Goal: Task Accomplishment & Management: Manage account settings

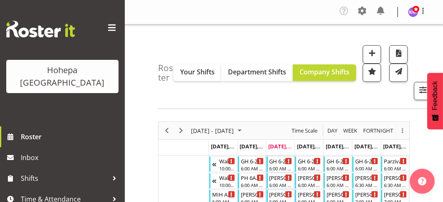
drag, startPoint x: 106, startPoint y: 29, endPoint x: 148, endPoint y: 31, distance: 42.0
click at [108, 29] on span at bounding box center [111, 27] width 13 height 13
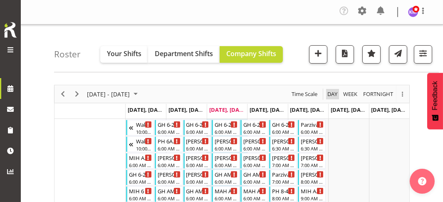
click at [333, 92] on span "Day" at bounding box center [333, 94] width 12 height 10
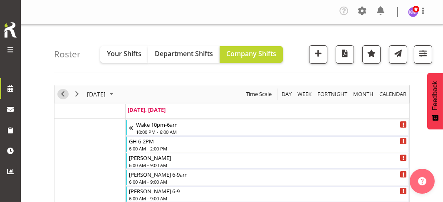
click at [67, 93] on span "Previous" at bounding box center [63, 94] width 10 height 10
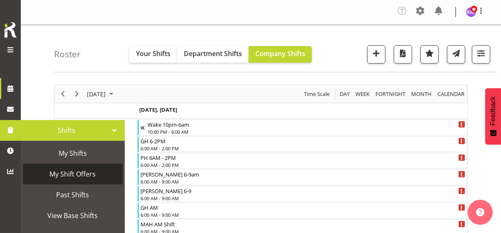
scroll to position [42, 0]
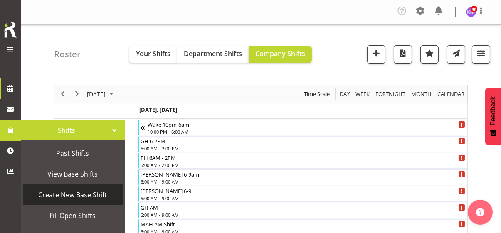
click at [62, 193] on span "Create New Base Shift" at bounding box center [73, 195] width 92 height 12
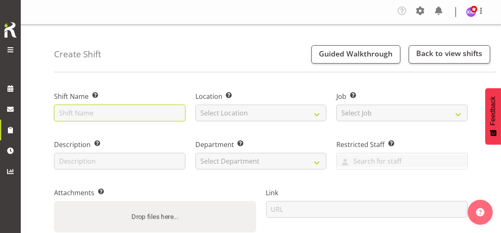
click at [84, 111] on input "text" at bounding box center [119, 113] width 131 height 17
type input "Epilepsy Training"
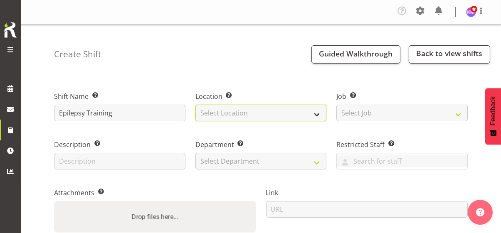
click at [213, 111] on select "Select Location [PERSON_NAME] House CPS Daffodil Cottage [PERSON_NAME][GEOGRAPH…" at bounding box center [260, 113] width 131 height 17
select select "1073"
click at [195, 105] on select "Select Location [PERSON_NAME] House CPS Daffodil Cottage [PERSON_NAME][GEOGRAPH…" at bounding box center [260, 113] width 131 height 17
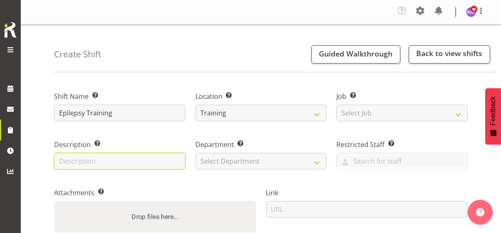
click at [138, 162] on input "text" at bounding box center [119, 161] width 131 height 17
type input "Epilepsy Training"
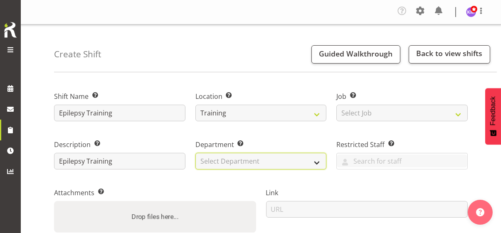
click at [213, 158] on select "Select Department Community Participation Services Residential Training" at bounding box center [260, 161] width 131 height 17
select select "750"
click at [195, 153] on select "Select Department Community Participation Services Residential Training" at bounding box center [260, 161] width 131 height 17
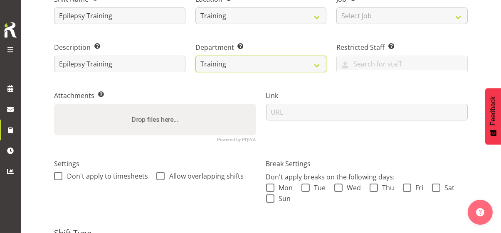
scroll to position [125, 0]
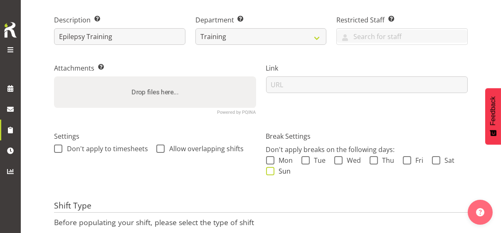
drag, startPoint x: 272, startPoint y: 160, endPoint x: 274, endPoint y: 168, distance: 8.4
click at [274, 164] on div "Mon Tue Wed Thu Fri Sat Sun" at bounding box center [367, 167] width 202 height 22
click at [274, 170] on span at bounding box center [270, 171] width 8 height 8
click at [272, 170] on input "Sun" at bounding box center [268, 171] width 5 height 5
checkbox input "true"
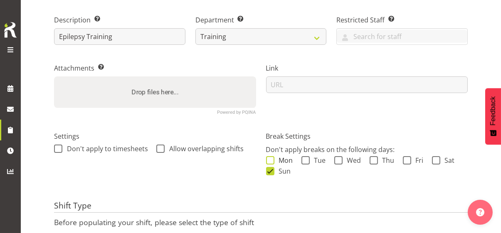
click at [271, 163] on span at bounding box center [270, 160] width 8 height 8
click at [271, 163] on input "Mon" at bounding box center [268, 160] width 5 height 5
checkbox input "true"
drag, startPoint x: 306, startPoint y: 160, endPoint x: 329, endPoint y: 162, distance: 22.9
click at [307, 160] on span at bounding box center [306, 160] width 8 height 8
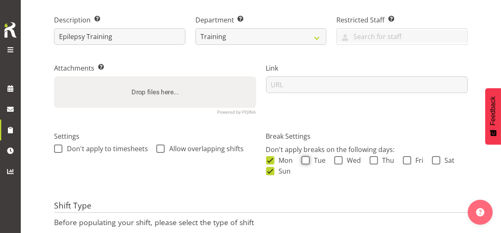
click at [307, 160] on input "Tue" at bounding box center [304, 160] width 5 height 5
checkbox input "true"
click at [339, 161] on span at bounding box center [338, 160] width 8 height 8
click at [339, 161] on input "Wed" at bounding box center [336, 160] width 5 height 5
checkbox input "true"
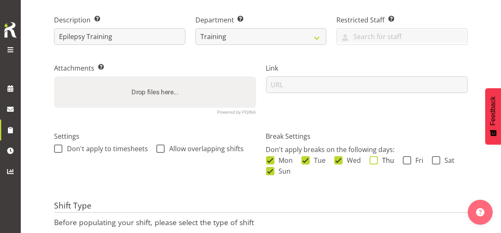
click at [374, 161] on span at bounding box center [374, 160] width 8 height 8
click at [374, 161] on input "Thu" at bounding box center [372, 160] width 5 height 5
checkbox input "true"
drag, startPoint x: 406, startPoint y: 160, endPoint x: 421, endPoint y: 160, distance: 14.6
click at [407, 160] on span at bounding box center [407, 160] width 8 height 8
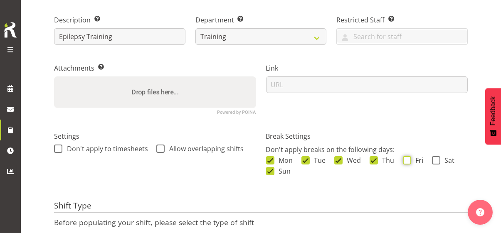
click at [407, 160] on input "Fri" at bounding box center [405, 160] width 5 height 5
checkbox input "true"
click at [435, 160] on span at bounding box center [436, 160] width 8 height 8
click at [435, 160] on input "Sat" at bounding box center [434, 160] width 5 height 5
checkbox input "true"
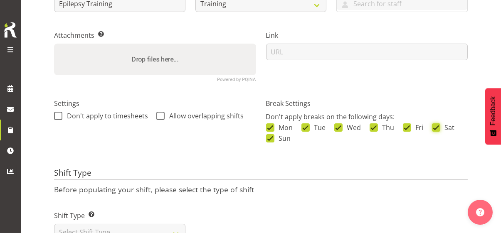
scroll to position [190, 0]
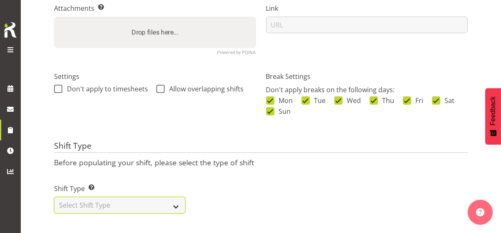
click at [121, 199] on select "Select Shift Type One Off Shift Recurring Shift Rotating Shift" at bounding box center [119, 205] width 131 height 17
select select "one_off"
click at [54, 197] on select "Select Shift Type One Off Shift Recurring Shift Rotating Shift" at bounding box center [119, 205] width 131 height 17
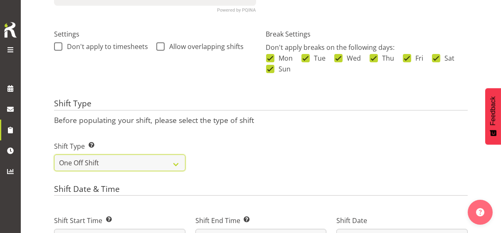
scroll to position [315, 0]
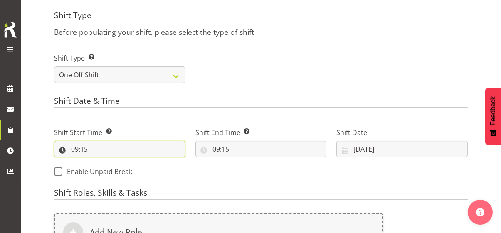
click at [62, 149] on input "09:15" at bounding box center [119, 149] width 131 height 17
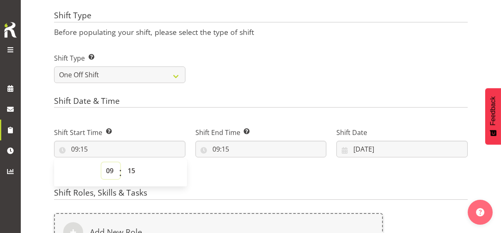
click at [109, 168] on select "00 01 02 03 04 05 06 07 08 09 10 11 12 13 14 15 16 17 18 19 20 21 22 23" at bounding box center [110, 171] width 19 height 17
select select "13"
click at [101, 163] on select "00 01 02 03 04 05 06 07 08 09 10 11 12 13 14 15 16 17 18 19 20 21 22 23" at bounding box center [110, 171] width 19 height 17
type input "13:15"
drag, startPoint x: 134, startPoint y: 172, endPoint x: 133, endPoint y: 165, distance: 7.1
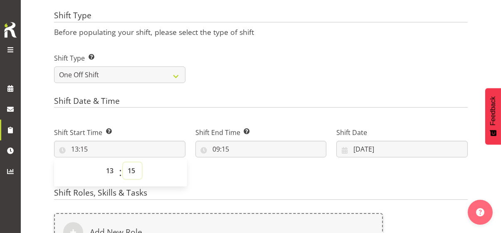
click at [134, 170] on select "00 01 02 03 04 05 06 07 08 09 10 11 12 13 14 15 16 17 18 19 20 21 22 23 24 25 2…" at bounding box center [132, 171] width 19 height 17
select select "0"
click at [123, 163] on select "00 01 02 03 04 05 06 07 08 09 10 11 12 13 14 15 16 17 18 19 20 21 22 23 24 25 2…" at bounding box center [132, 171] width 19 height 17
type input "13:00"
click at [195, 148] on input "09:15" at bounding box center [260, 149] width 131 height 17
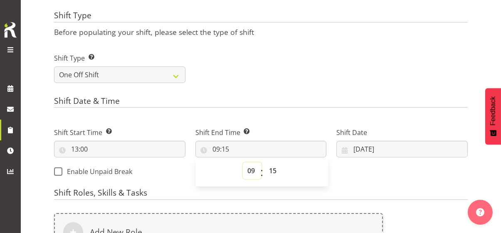
click at [243, 173] on select "00 01 02 03 04 05 06 07 08 09 10 11 12 13 14 15 16 17 18 19 20 21 22 23" at bounding box center [252, 171] width 19 height 17
select select "14"
click at [243, 163] on select "00 01 02 03 04 05 06 07 08 09 10 11 12 13 14 15 16 17 18 19 20 21 22 23" at bounding box center [252, 171] width 19 height 17
type input "14:15"
drag, startPoint x: 218, startPoint y: 169, endPoint x: 218, endPoint y: 163, distance: 5.4
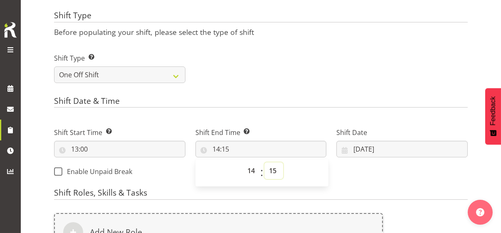
click at [265, 168] on select "00 01 02 03 04 05 06 07 08 09 10 11 12 13 14 15 16 17 18 19 20 21 22 23 24 25 2…" at bounding box center [274, 171] width 19 height 17
select select "0"
click at [265, 163] on select "00 01 02 03 04 05 06 07 08 09 10 11 12 13 14 15 16 17 18 19 20 21 22 23 24 25 2…" at bounding box center [274, 171] width 19 height 17
type input "14:00"
click at [336, 147] on input "[DATE]" at bounding box center [401, 149] width 131 height 17
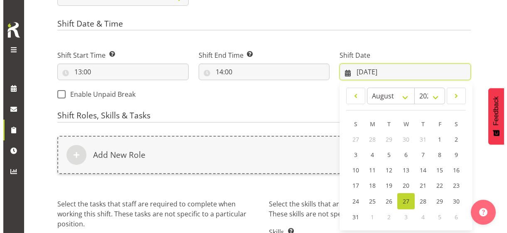
scroll to position [398, 0]
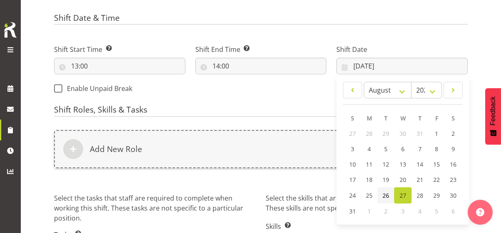
click at [383, 194] on span "26" at bounding box center [386, 196] width 7 height 8
type input "[DATE]"
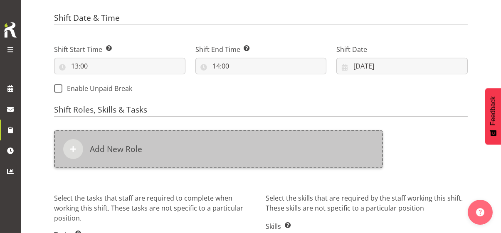
click at [182, 144] on div "Add New Role" at bounding box center [218, 149] width 329 height 38
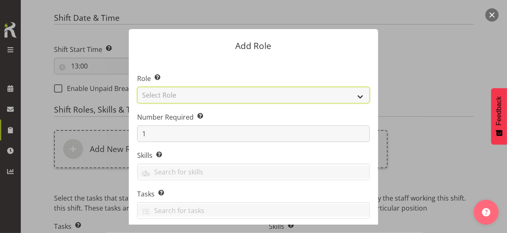
click at [207, 96] on select "Select Role CP House Leader Support Staff Wake" at bounding box center [253, 95] width 233 height 17
select select "1091"
click at [137, 87] on select "Select Role CP House Leader Support Staff Wake" at bounding box center [253, 95] width 233 height 17
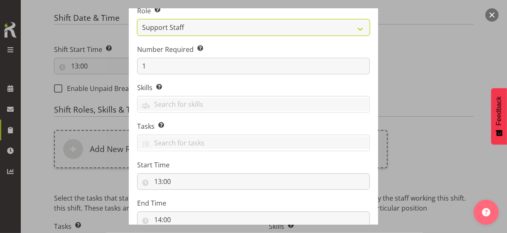
scroll to position [126, 0]
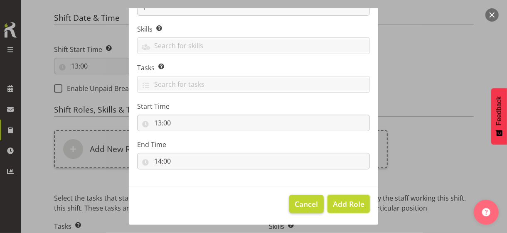
drag, startPoint x: 341, startPoint y: 207, endPoint x: 315, endPoint y: 202, distance: 26.6
click at [340, 205] on span "Add Role" at bounding box center [349, 204] width 32 height 10
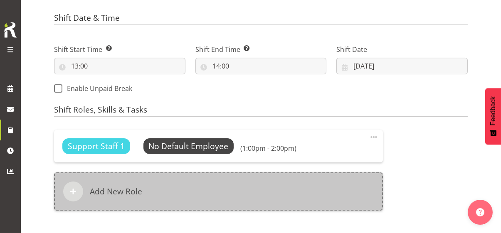
click at [184, 191] on div "Add New Role" at bounding box center [218, 192] width 329 height 38
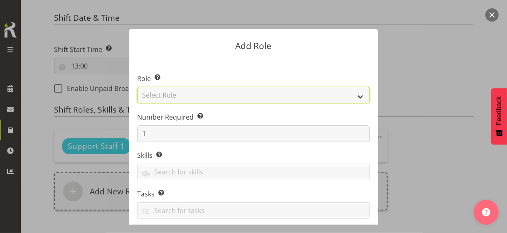
click at [178, 94] on select "Select Role CP House Leader Support Staff Wake" at bounding box center [253, 95] width 233 height 17
select select "1091"
click at [137, 87] on select "Select Role CP House Leader Support Staff Wake" at bounding box center [253, 95] width 233 height 17
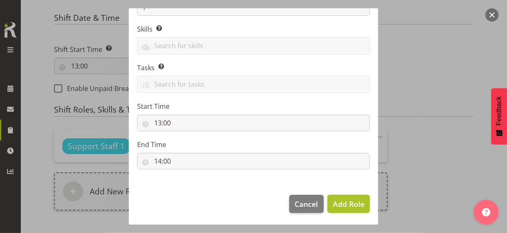
click at [341, 205] on span "Add Role" at bounding box center [349, 204] width 32 height 10
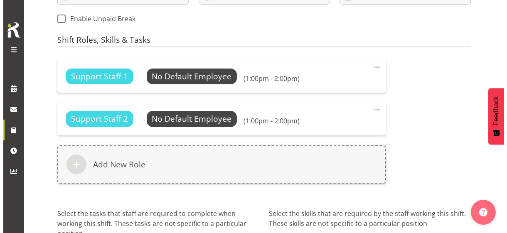
scroll to position [523, 0]
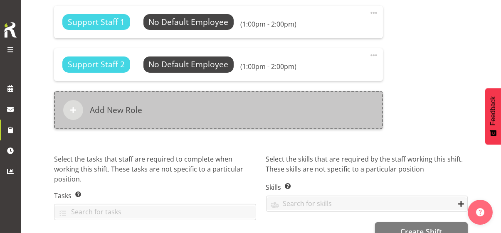
click at [166, 115] on div "Add New Role" at bounding box center [218, 110] width 329 height 38
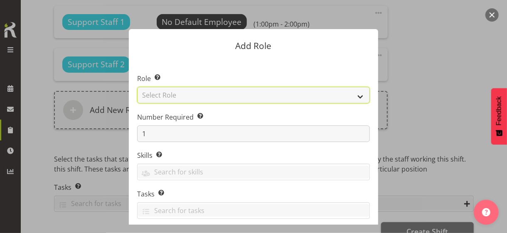
click at [169, 94] on select "Select Role CP House Leader Support Staff Wake" at bounding box center [253, 95] width 233 height 17
select select "1091"
click at [137, 87] on select "Select Role CP House Leader Support Staff Wake" at bounding box center [253, 95] width 233 height 17
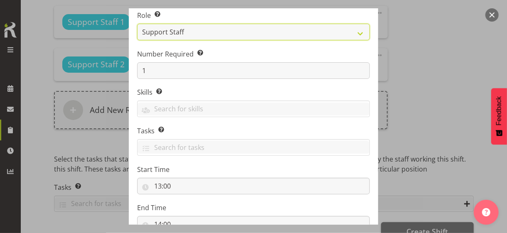
scroll to position [126, 0]
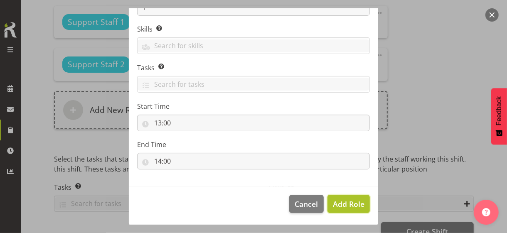
click at [339, 200] on span "Add Role" at bounding box center [349, 204] width 32 height 10
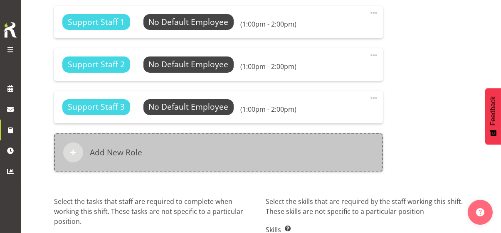
click at [183, 145] on div "Add New Role" at bounding box center [218, 153] width 329 height 38
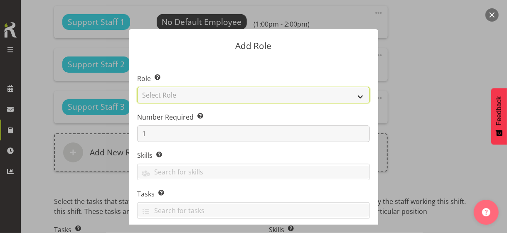
click at [173, 95] on select "Select Role CP House Leader Support Staff Wake" at bounding box center [253, 95] width 233 height 17
select select "1091"
click at [137, 87] on select "Select Role CP House Leader Support Staff Wake" at bounding box center [253, 95] width 233 height 17
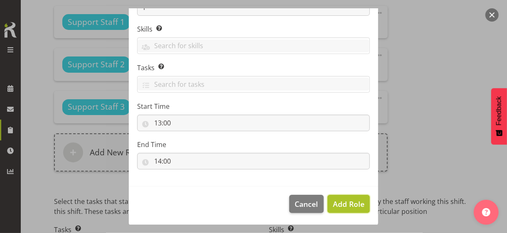
click at [340, 201] on span "Add Role" at bounding box center [349, 204] width 32 height 10
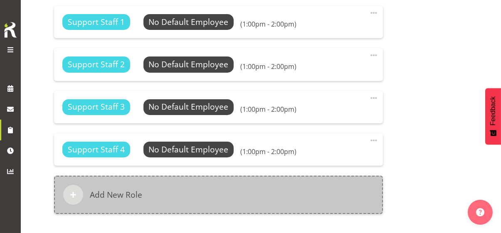
click at [224, 188] on div "Add New Role" at bounding box center [218, 195] width 329 height 38
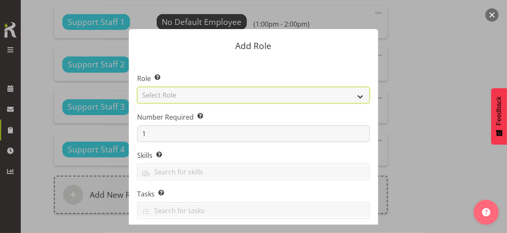
click at [183, 95] on select "Select Role CP House Leader Support Staff Wake" at bounding box center [253, 95] width 233 height 17
select select "1091"
click at [137, 87] on select "Select Role CP House Leader Support Staff Wake" at bounding box center [253, 95] width 233 height 17
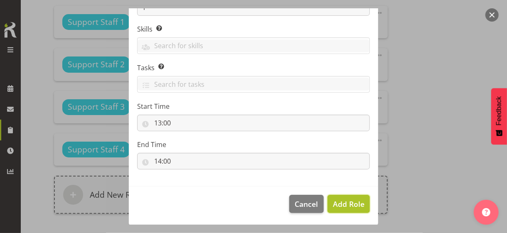
click at [334, 203] on span "Add Role" at bounding box center [349, 204] width 32 height 10
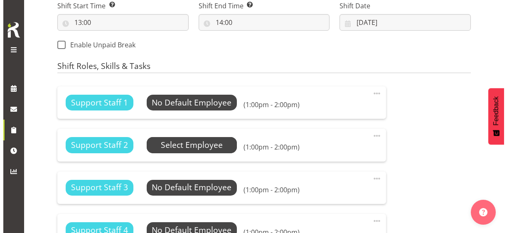
scroll to position [440, 0]
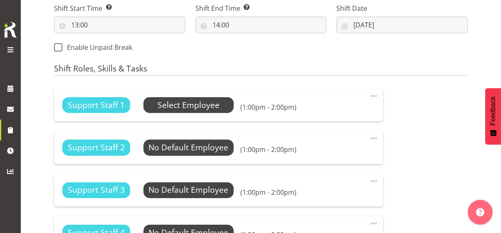
click at [188, 105] on span "Select Employee" at bounding box center [189, 105] width 62 height 12
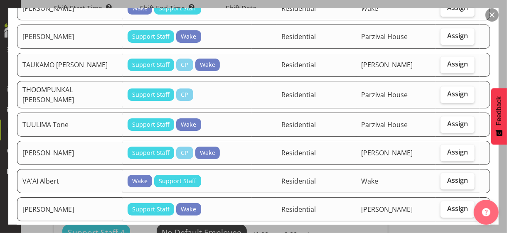
scroll to position [1248, 0]
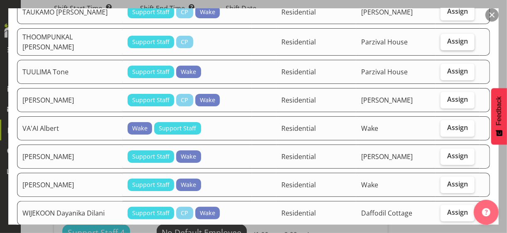
click at [448, 37] on span "Assign" at bounding box center [458, 41] width 21 height 8
click at [446, 39] on input "Assign" at bounding box center [443, 41] width 5 height 5
checkbox input "true"
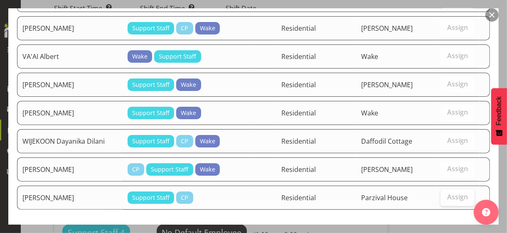
scroll to position [1343, 0]
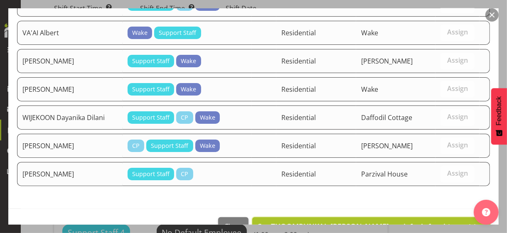
click at [432, 222] on span "Set THOOMPUNKAL [PERSON_NAME] as default for this position" at bounding box center [372, 227] width 228 height 10
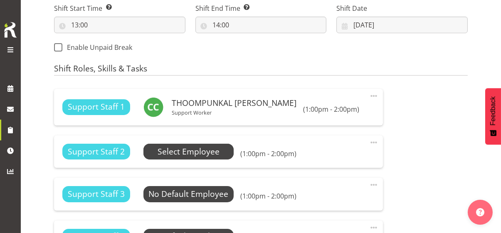
click at [193, 158] on span "Select Employee" at bounding box center [189, 152] width 62 height 12
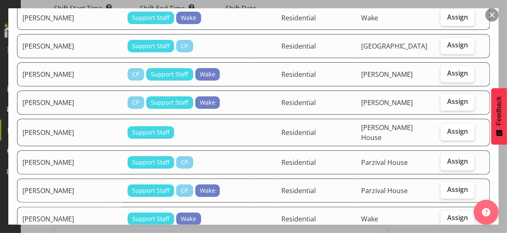
scroll to position [832, 0]
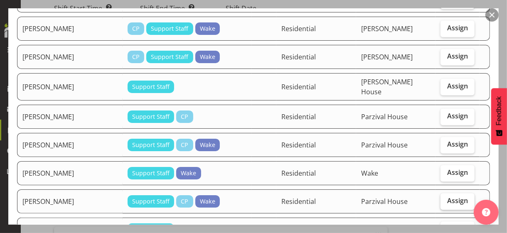
click at [452, 197] on span "Assign" at bounding box center [458, 201] width 21 height 8
click at [446, 198] on input "Assign" at bounding box center [443, 200] width 5 height 5
checkbox input "true"
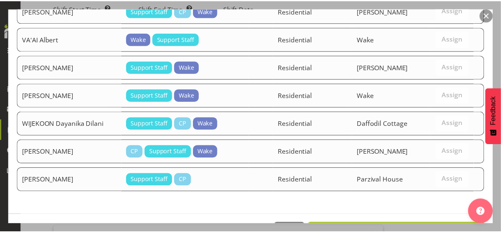
scroll to position [1313, 0]
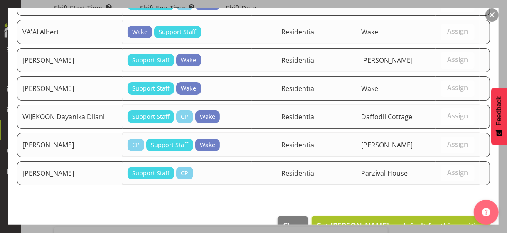
click at [430, 221] on span "Set [PERSON_NAME] as default for this position" at bounding box center [401, 226] width 168 height 10
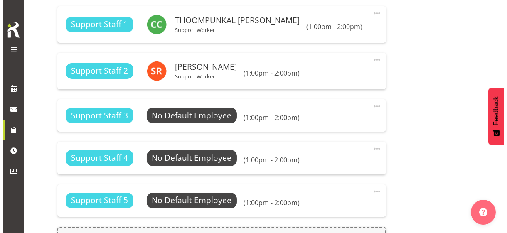
scroll to position [523, 0]
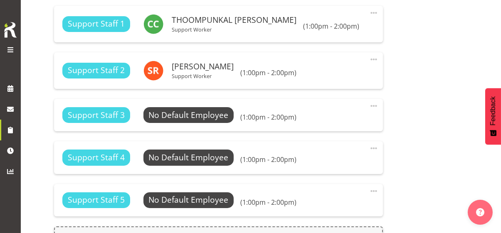
drag, startPoint x: 374, startPoint y: 110, endPoint x: 344, endPoint y: 119, distance: 31.3
click at [372, 111] on span at bounding box center [374, 106] width 10 height 10
click at [325, 130] on link "Edit" at bounding box center [339, 126] width 80 height 15
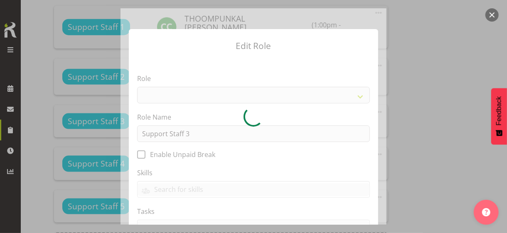
select select "1091"
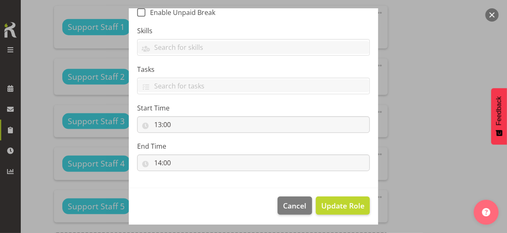
scroll to position [144, 0]
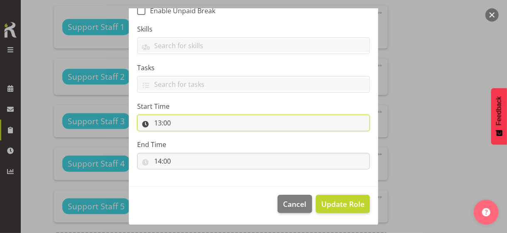
click at [153, 121] on input "13:00" at bounding box center [253, 123] width 233 height 17
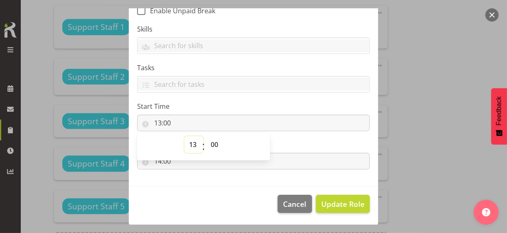
click at [191, 144] on select "00 01 02 03 04 05 06 07 08 09 10 11 12 13 14 15 16 17 18 19 20 21 22 23" at bounding box center [194, 144] width 19 height 17
select select "14"
click at [185, 136] on select "00 01 02 03 04 05 06 07 08 09 10 11 12 13 14 15 16 17 18 19 20 21 22 23" at bounding box center [194, 144] width 19 height 17
type input "14:00"
click at [211, 104] on label "Start Time" at bounding box center [253, 106] width 233 height 10
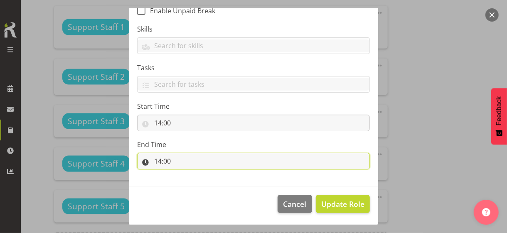
click at [162, 161] on input "14:00" at bounding box center [253, 161] width 233 height 17
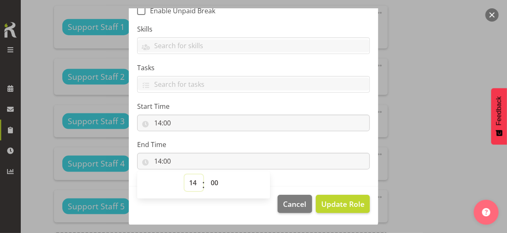
drag, startPoint x: 190, startPoint y: 183, endPoint x: 193, endPoint y: 176, distance: 7.3
click at [191, 182] on select "00 01 02 03 04 05 06 07 08 09 10 11 12 13 14 15 16 17 18 19 20 21 22 23" at bounding box center [194, 183] width 19 height 17
select select "15"
click at [185, 175] on select "00 01 02 03 04 05 06 07 08 09 10 11 12 13 14 15 16 17 18 19 20 21 22 23" at bounding box center [194, 183] width 19 height 17
type input "15:00"
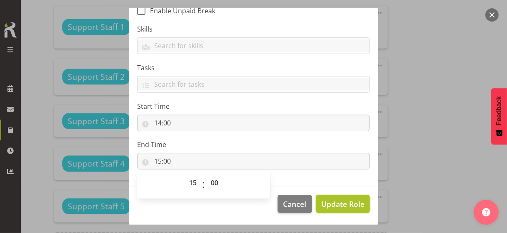
click at [332, 202] on span "Update Role" at bounding box center [343, 204] width 43 height 11
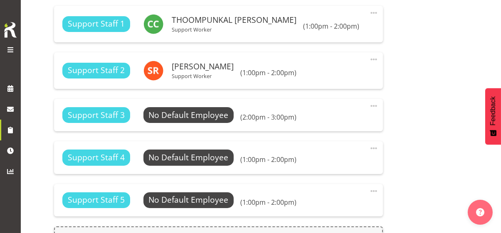
click at [373, 152] on span at bounding box center [374, 148] width 10 height 10
click at [324, 172] on link "Edit" at bounding box center [339, 168] width 80 height 15
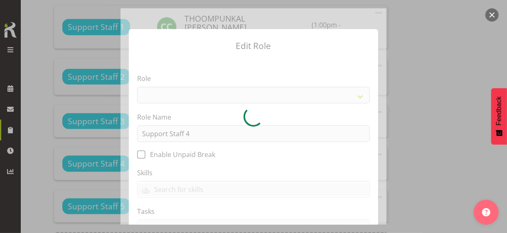
select select "1091"
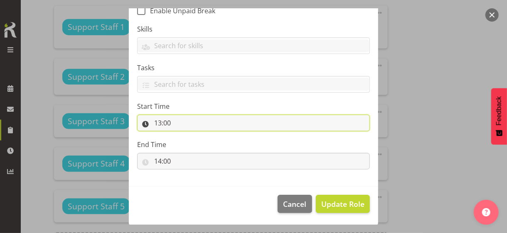
click at [154, 119] on input "13:00" at bounding box center [253, 123] width 233 height 17
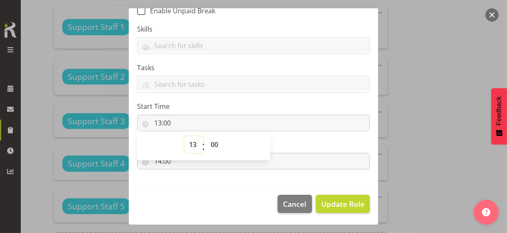
click at [188, 143] on select "00 01 02 03 04 05 06 07 08 09 10 11 12 13 14 15 16 17 18 19 20 21 22 23" at bounding box center [194, 144] width 19 height 17
select select "14"
click at [185, 136] on select "00 01 02 03 04 05 06 07 08 09 10 11 12 13 14 15 16 17 18 19 20 21 22 23" at bounding box center [194, 144] width 19 height 17
type input "14:00"
drag, startPoint x: 253, startPoint y: 100, endPoint x: 240, endPoint y: 121, distance: 24.6
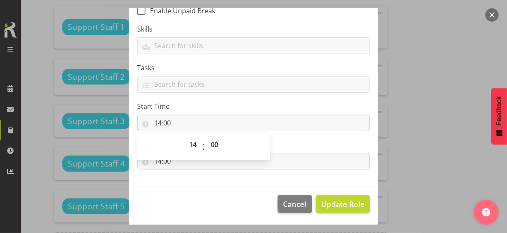
click at [253, 101] on label "Start Time" at bounding box center [253, 106] width 233 height 10
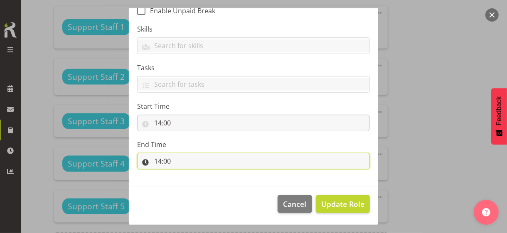
click at [163, 159] on input "14:00" at bounding box center [253, 161] width 233 height 17
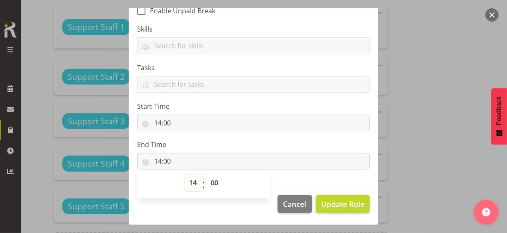
drag, startPoint x: 193, startPoint y: 183, endPoint x: 193, endPoint y: 179, distance: 4.2
click at [193, 183] on select "00 01 02 03 04 05 06 07 08 09 10 11 12 13 14 15 16 17 18 19 20 21 22 23" at bounding box center [194, 183] width 19 height 17
select select "15"
click at [185, 175] on select "00 01 02 03 04 05 06 07 08 09 10 11 12 13 14 15 16 17 18 19 20 21 22 23" at bounding box center [194, 183] width 19 height 17
type input "15:00"
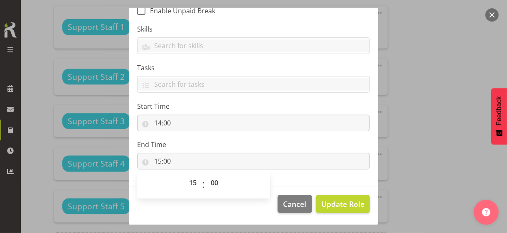
drag, startPoint x: 232, startPoint y: 142, endPoint x: 236, endPoint y: 148, distance: 7.1
click at [232, 143] on label "End Time" at bounding box center [253, 145] width 233 height 10
click at [330, 203] on span "Update Role" at bounding box center [343, 204] width 43 height 11
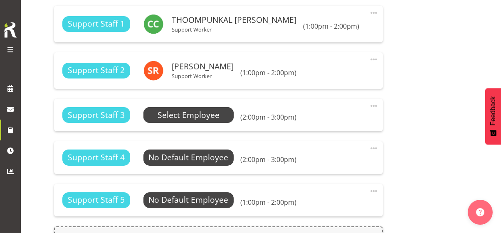
click at [202, 121] on span "Select Employee" at bounding box center [189, 115] width 62 height 12
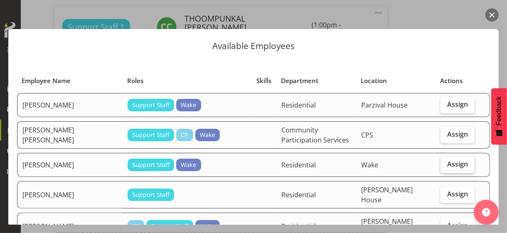
click at [448, 163] on span "Assign" at bounding box center [458, 164] width 21 height 8
click at [445, 163] on input "Assign" at bounding box center [443, 164] width 5 height 5
checkbox input "true"
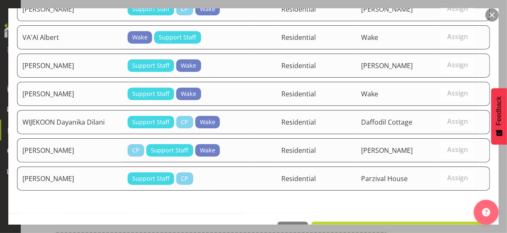
scroll to position [1343, 0]
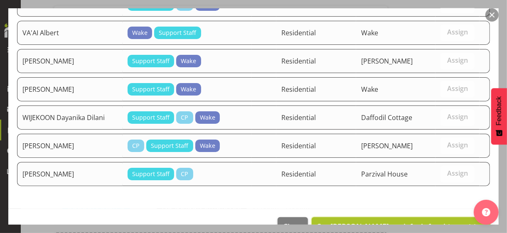
click at [368, 222] on span "Set [PERSON_NAME] as default for this position" at bounding box center [401, 227] width 168 height 10
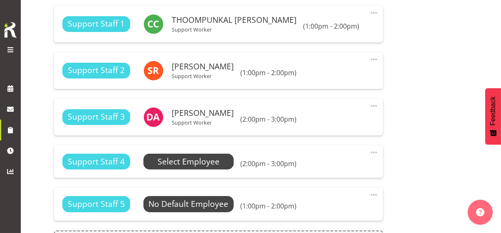
click at [194, 168] on span "Select Employee" at bounding box center [189, 162] width 62 height 12
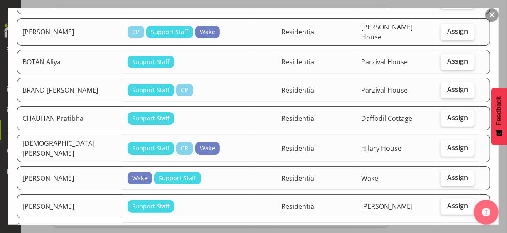
scroll to position [250, 0]
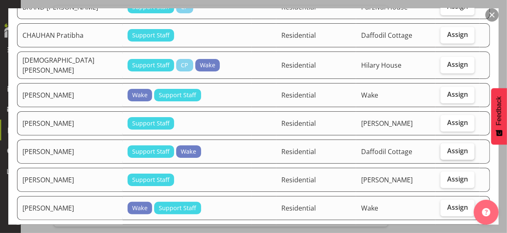
click at [453, 147] on span "Assign" at bounding box center [458, 151] width 21 height 8
click at [446, 148] on input "Assign" at bounding box center [443, 150] width 5 height 5
checkbox input "true"
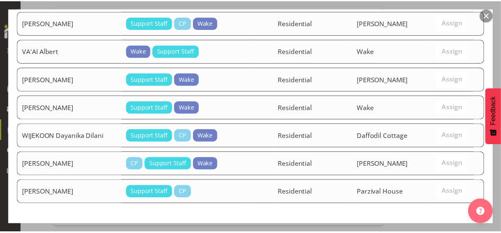
scroll to position [1316, 0]
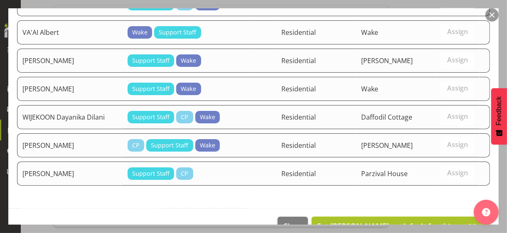
click at [416, 221] on span "Set [PERSON_NAME] as default for this position" at bounding box center [401, 226] width 168 height 10
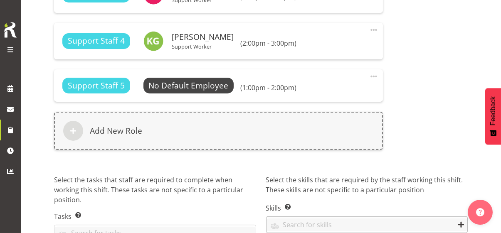
scroll to position [692, 0]
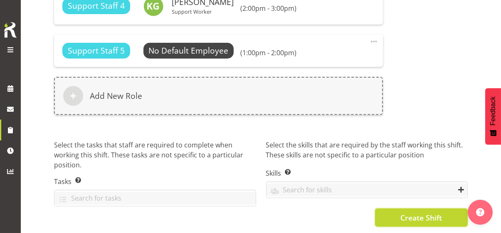
click at [413, 213] on span "Create Shift" at bounding box center [422, 218] width 42 height 11
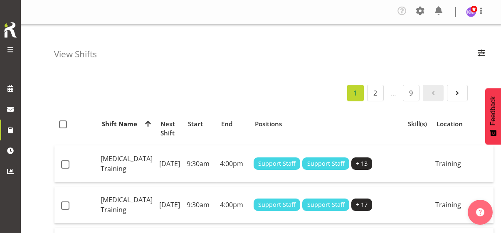
click at [9, 49] on span at bounding box center [10, 50] width 10 height 10
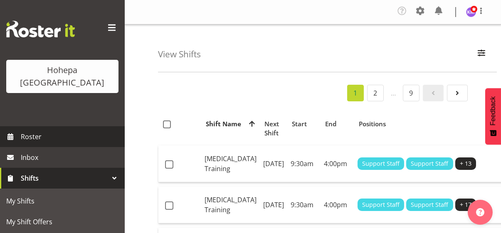
click at [49, 131] on span "Roster" at bounding box center [71, 137] width 100 height 12
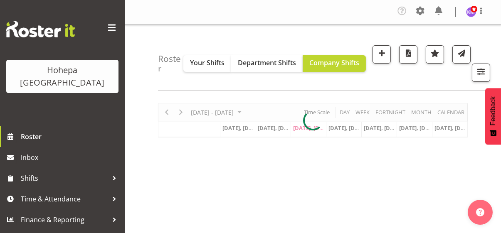
click at [145, 75] on div "Roster Your Shifts Department Shifts Company Shifts All Locations Clear Christo…" at bounding box center [313, 227] width 376 height 405
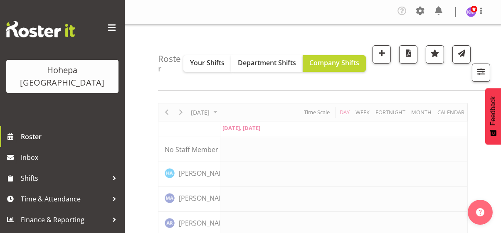
click at [111, 27] on span at bounding box center [111, 27] width 13 height 13
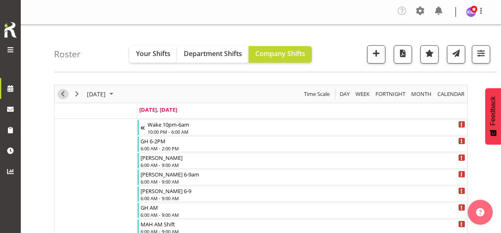
click at [62, 93] on span "Previous" at bounding box center [63, 94] width 10 height 10
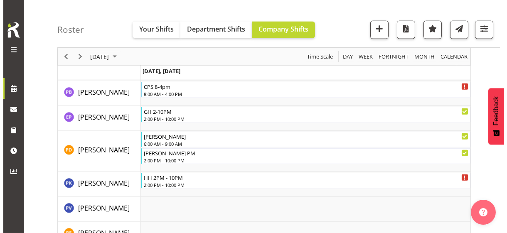
scroll to position [1997, 0]
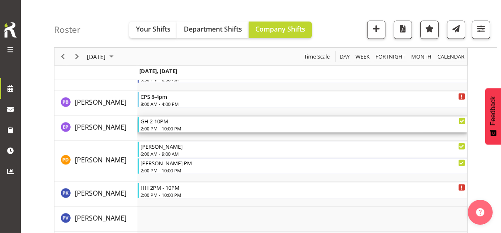
click at [161, 128] on div "2:00 PM - 10:00 PM" at bounding box center [303, 128] width 325 height 7
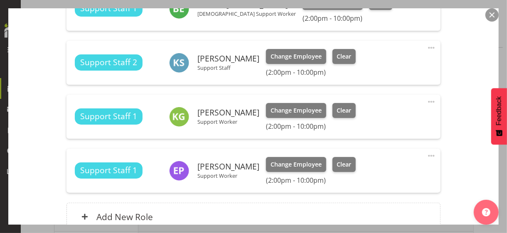
scroll to position [333, 0]
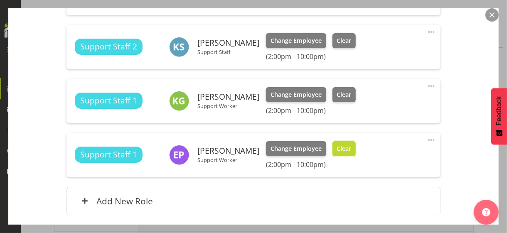
click at [337, 146] on span "Clear" at bounding box center [344, 148] width 15 height 9
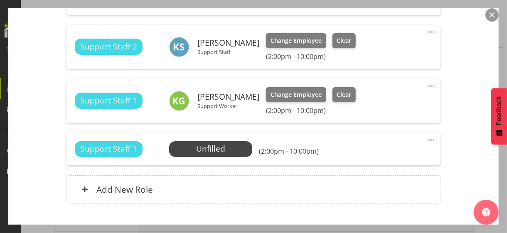
click at [427, 139] on span at bounding box center [432, 140] width 10 height 10
click at [377, 157] on link "Edit" at bounding box center [397, 160] width 80 height 15
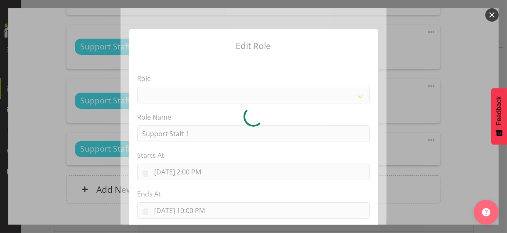
select select "1091"
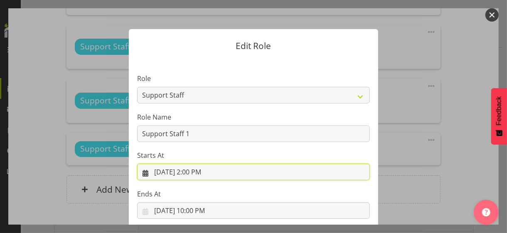
click at [195, 172] on input "8/26/2025, 2:00 PM" at bounding box center [253, 172] width 233 height 17
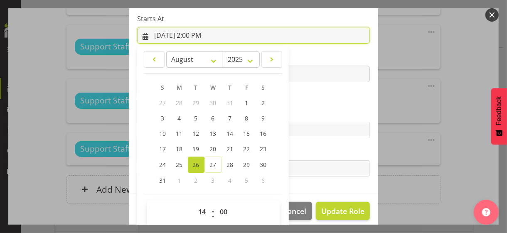
scroll to position [144, 0]
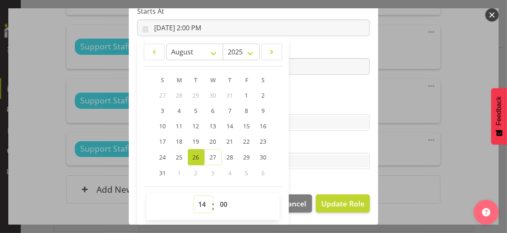
click at [200, 201] on select "00 01 02 03 04 05 06 07 08 09 10 11 12 13 14 15 16 17 18 19 20 21 22 23" at bounding box center [203, 204] width 19 height 17
select select "17"
click at [194, 196] on select "00 01 02 03 04 05 06 07 08 09 10 11 12 13 14 15 16 17 18 19 20 21 22 23" at bounding box center [203, 204] width 19 height 17
type input "8/26/2025, 5:00 PM"
click at [299, 140] on label "Tasks" at bounding box center [253, 145] width 233 height 10
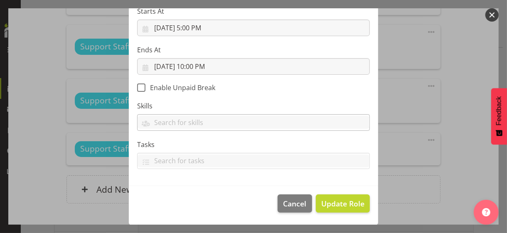
scroll to position [144, 0]
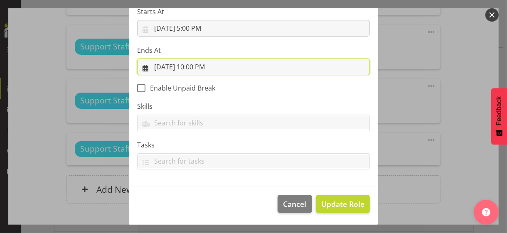
drag, startPoint x: 193, startPoint y: 64, endPoint x: 194, endPoint y: 75, distance: 10.5
click at [193, 64] on input "8/26/2025, 10:00 PM" at bounding box center [253, 67] width 233 height 17
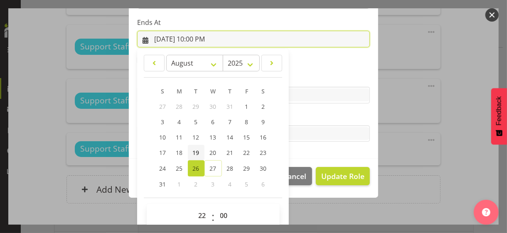
scroll to position [183, 0]
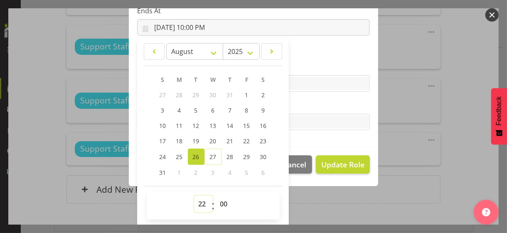
click at [197, 205] on select "00 01 02 03 04 05 06 07 08 09 10 11 12 13 14 15 16 17 18 19 20 21 22 23" at bounding box center [203, 204] width 19 height 17
select select "18"
click at [194, 196] on select "00 01 02 03 04 05 06 07 08 09 10 11 12 13 14 15 16 17 18 19 20 21 22 23" at bounding box center [203, 204] width 19 height 17
type input "8/26/2025, 6:00 PM"
drag, startPoint x: 292, startPoint y: 103, endPoint x: 324, endPoint y: 149, distance: 56.3
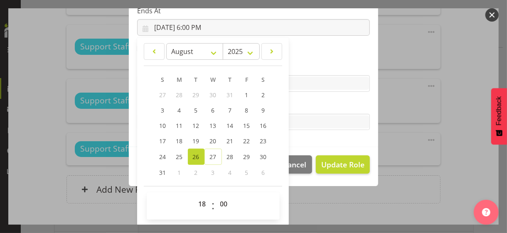
click at [294, 104] on label "Tasks" at bounding box center [253, 106] width 233 height 10
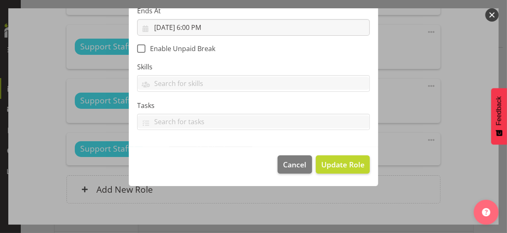
scroll to position [144, 0]
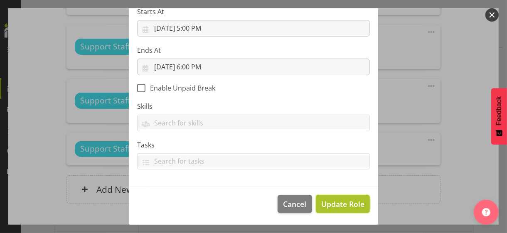
click at [337, 203] on span "Update Role" at bounding box center [343, 204] width 43 height 11
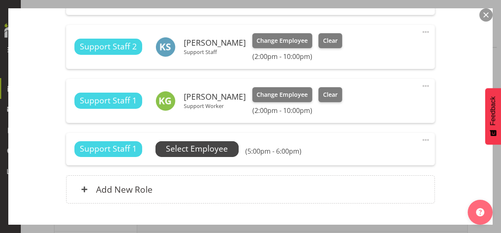
click at [210, 147] on span "Select Employee" at bounding box center [197, 149] width 62 height 12
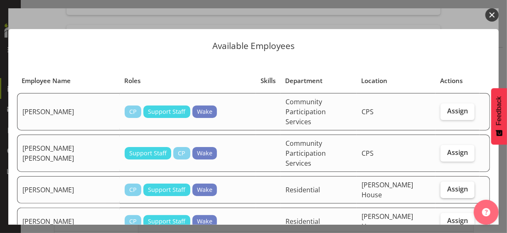
click at [448, 185] on span "Assign" at bounding box center [458, 189] width 21 height 8
click at [446, 187] on input "Assign" at bounding box center [443, 189] width 5 height 5
checkbox input "true"
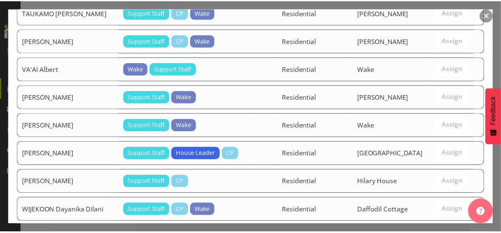
scroll to position [1534, 0]
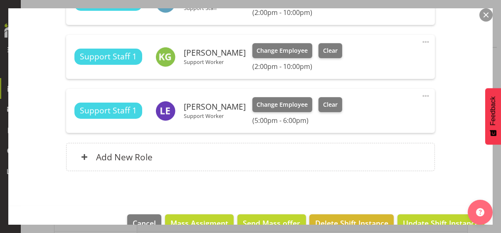
scroll to position [396, 0]
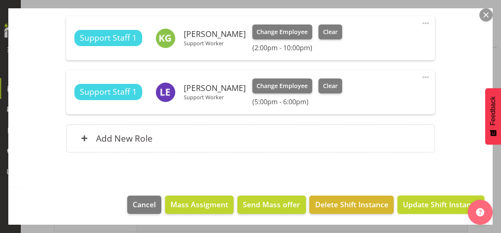
drag, startPoint x: 430, startPoint y: 202, endPoint x: 499, endPoint y: 166, distance: 77.0
click at [433, 199] on span "Update Shift Instance" at bounding box center [441, 204] width 76 height 11
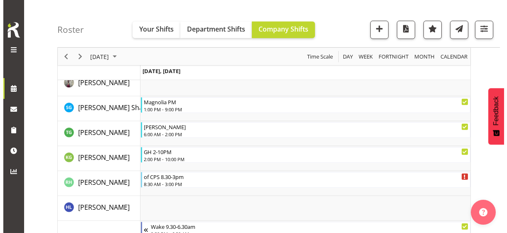
scroll to position [1264, 0]
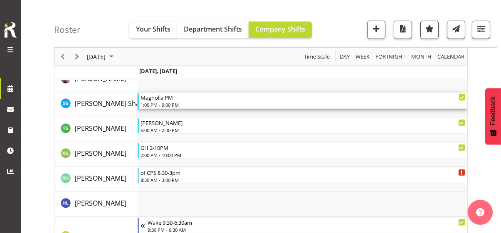
click at [169, 102] on div "1:00 PM - 9:00 PM" at bounding box center [303, 104] width 325 height 7
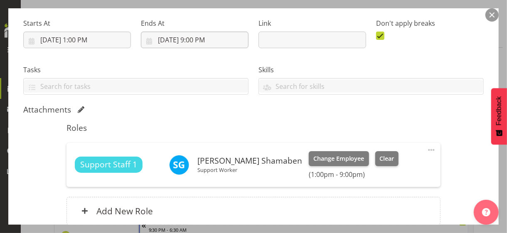
scroll to position [200, 0]
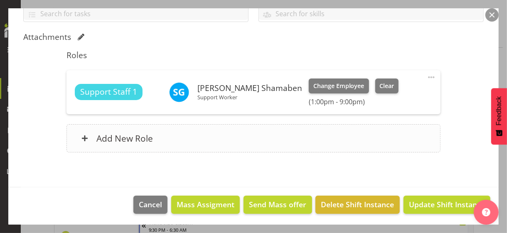
click at [183, 145] on div "Add New Role" at bounding box center [254, 138] width 374 height 28
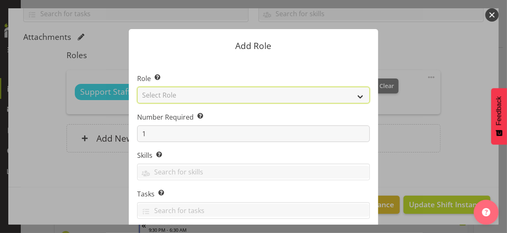
click at [174, 90] on select "Select Role CP House Leader Support Staff Wake" at bounding box center [253, 95] width 233 height 17
select select "1091"
click at [137, 87] on select "Select Role CP House Leader Support Staff Wake" at bounding box center [253, 95] width 233 height 17
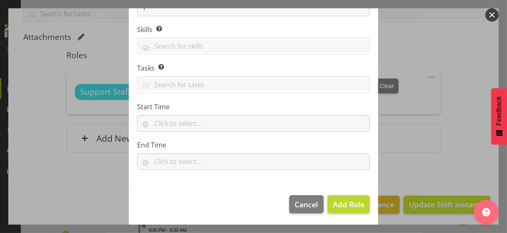
scroll to position [126, 0]
click at [342, 200] on span "Add Role" at bounding box center [349, 204] width 32 height 10
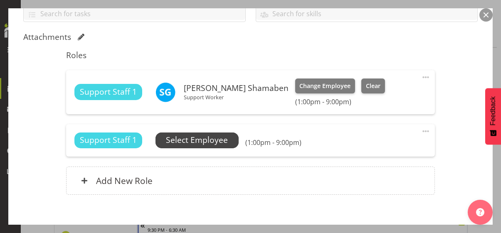
click at [218, 141] on span "Select Employee" at bounding box center [197, 140] width 62 height 12
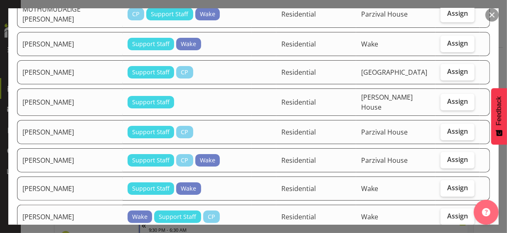
scroll to position [439, 0]
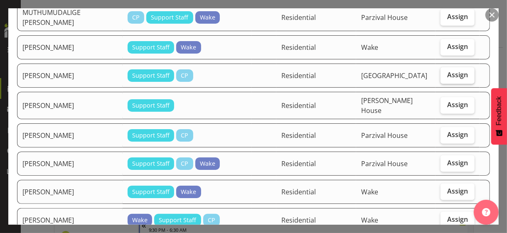
drag, startPoint x: 448, startPoint y: 67, endPoint x: 445, endPoint y: 72, distance: 4.7
click at [448, 71] on span "Assign" at bounding box center [458, 75] width 21 height 8
click at [446, 72] on input "Assign" at bounding box center [443, 74] width 5 height 5
checkbox input "true"
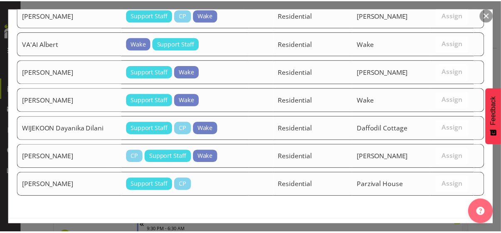
scroll to position [772, 0]
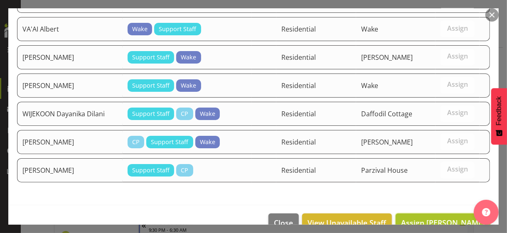
click at [429, 218] on span "Assign PARK Eun" at bounding box center [443, 223] width 84 height 10
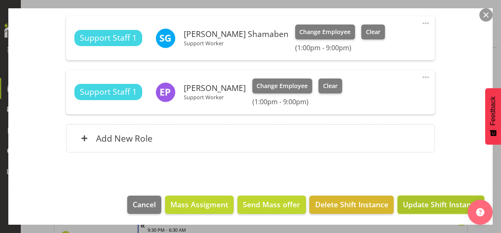
click at [430, 205] on span "Update Shift Instance" at bounding box center [441, 204] width 76 height 11
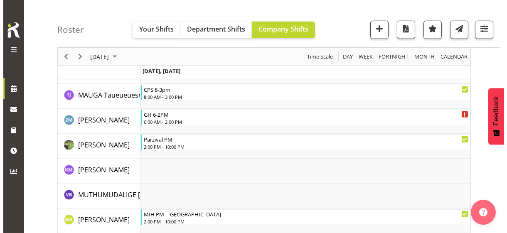
scroll to position [1846, 0]
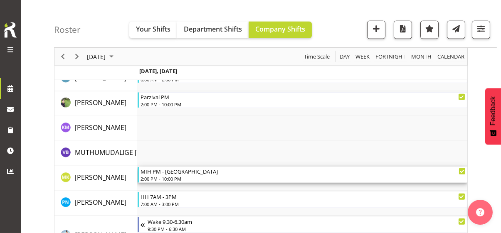
click at [166, 177] on div "2:00 PM - 10:00 PM" at bounding box center [303, 179] width 325 height 7
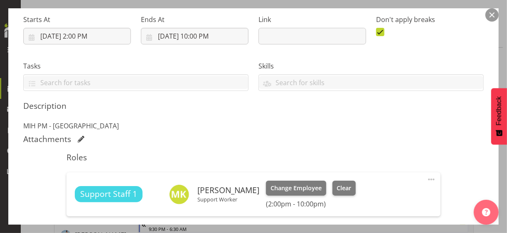
scroll to position [233, 0]
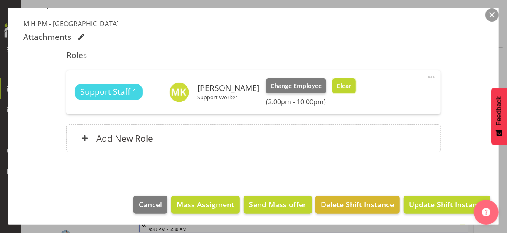
click at [351, 86] on span "Clear" at bounding box center [344, 86] width 15 height 9
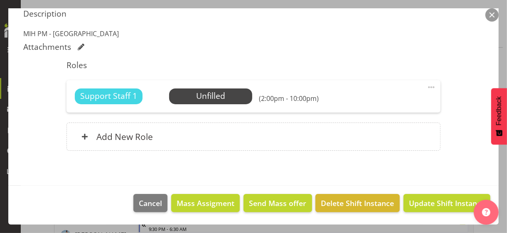
scroll to position [222, 0]
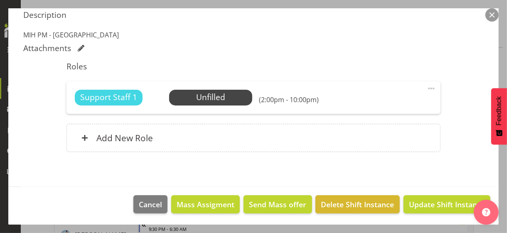
click at [427, 87] on span at bounding box center [432, 89] width 10 height 10
click at [378, 106] on link "Edit" at bounding box center [397, 108] width 80 height 15
select select "7"
select select "2025"
select select "14"
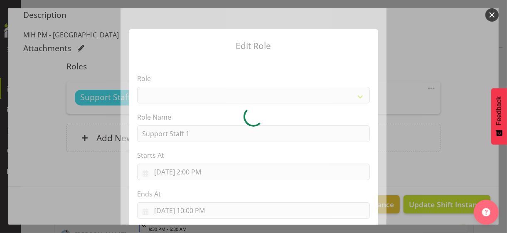
select select "1091"
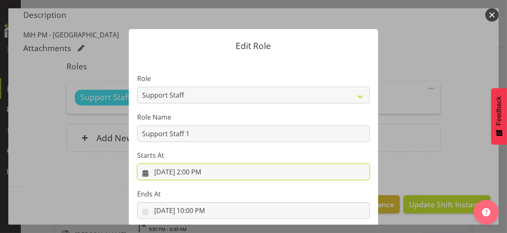
click at [200, 173] on input "8/26/2025, 2:00 PM" at bounding box center [253, 172] width 233 height 17
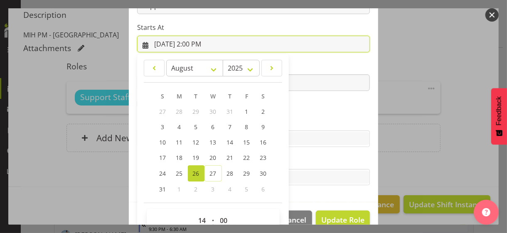
scroll to position [144, 0]
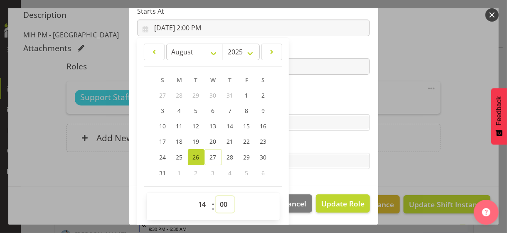
drag, startPoint x: 220, startPoint y: 202, endPoint x: 222, endPoint y: 195, distance: 7.0
click at [221, 199] on select "00 01 02 03 04 05 06 07 08 09 10 11 12 13 14 15 16 17 18 19 20 21 22 23 24 25 2…" at bounding box center [225, 204] width 19 height 17
select select "30"
click at [216, 196] on select "00 01 02 03 04 05 06 07 08 09 10 11 12 13 14 15 16 17 18 19 20 21 22 23 24 25 2…" at bounding box center [225, 204] width 19 height 17
type input "8/26/2025, 2:30 PM"
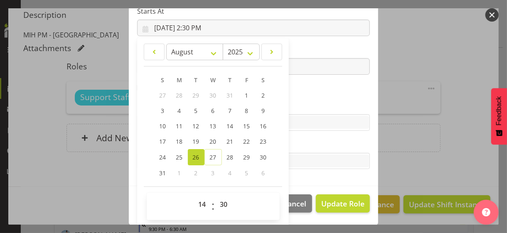
click at [303, 105] on label "Skills" at bounding box center [253, 106] width 233 height 10
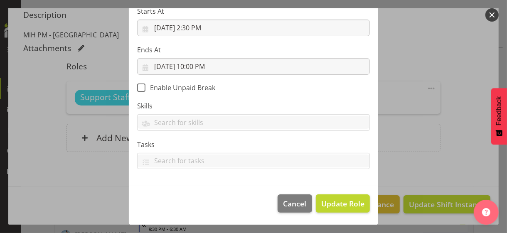
scroll to position [144, 0]
click at [340, 205] on span "Update Role" at bounding box center [343, 204] width 43 height 11
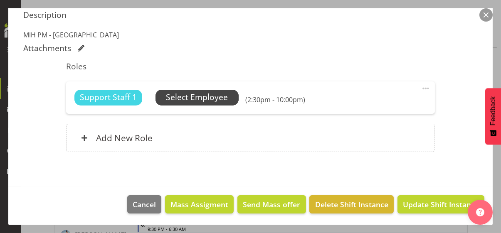
click at [211, 94] on span "Select Employee" at bounding box center [197, 98] width 62 height 12
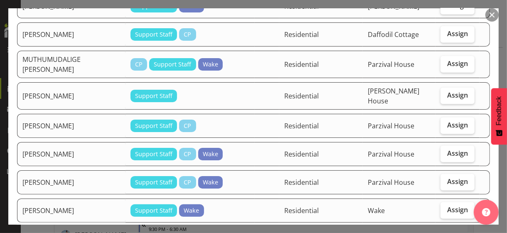
scroll to position [582, 0]
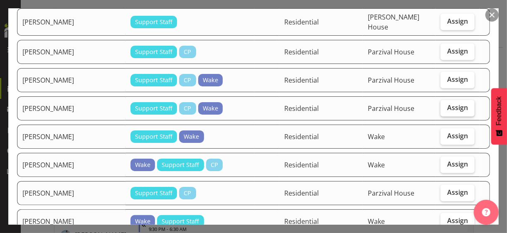
click at [456, 104] on span "Assign" at bounding box center [458, 108] width 21 height 8
click at [446, 105] on input "Assign" at bounding box center [443, 107] width 5 height 5
checkbox input "true"
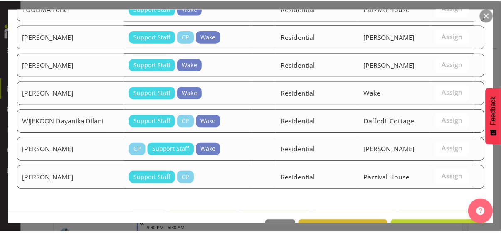
scroll to position [893, 0]
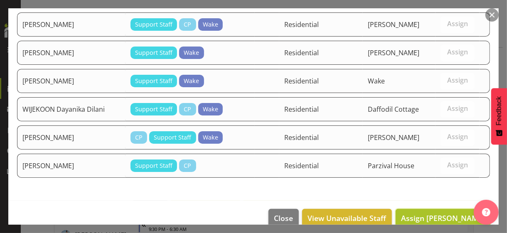
click at [443, 213] on span "Assign RIJAL Sebina" at bounding box center [443, 218] width 84 height 10
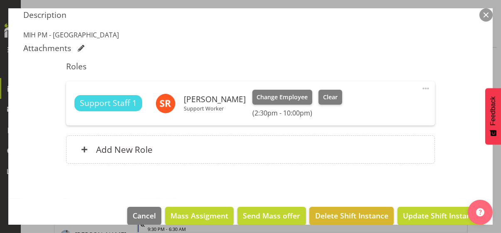
scroll to position [233, 0]
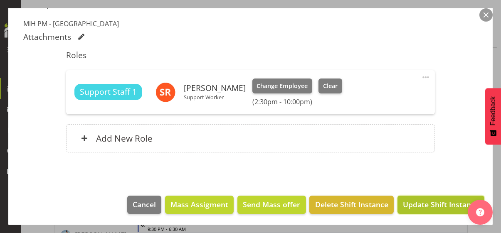
click at [422, 200] on span "Update Shift Instance" at bounding box center [441, 204] width 76 height 11
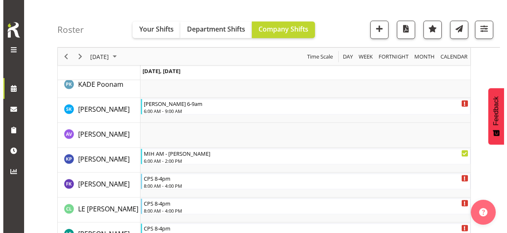
scroll to position [1555, 0]
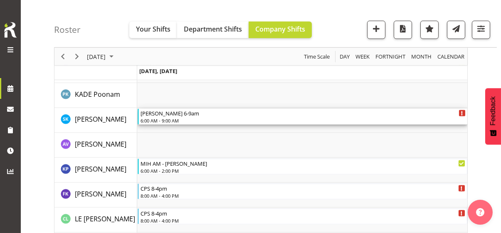
click at [169, 120] on div "6:00 AM - 9:00 AM" at bounding box center [303, 120] width 325 height 7
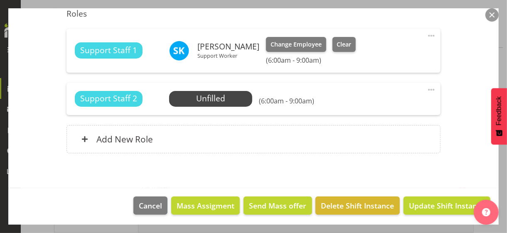
scroll to position [243, 0]
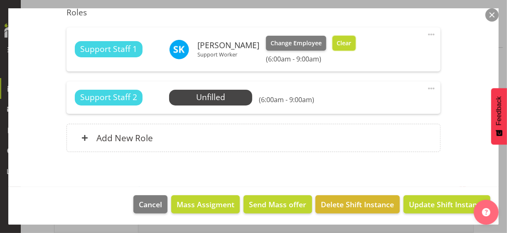
click at [350, 44] on span "Clear" at bounding box center [344, 43] width 15 height 9
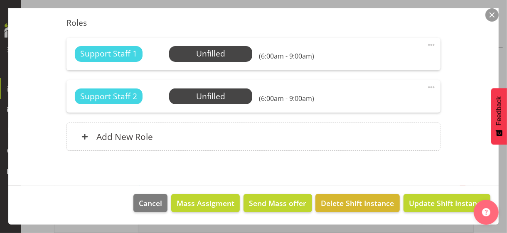
scroll to position [231, 0]
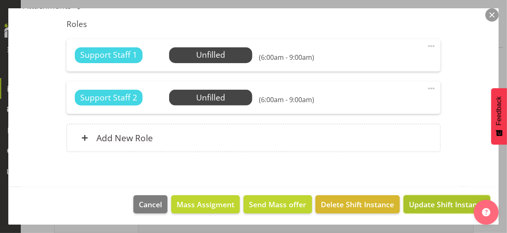
click at [430, 200] on span "Update Shift Instance" at bounding box center [447, 204] width 76 height 11
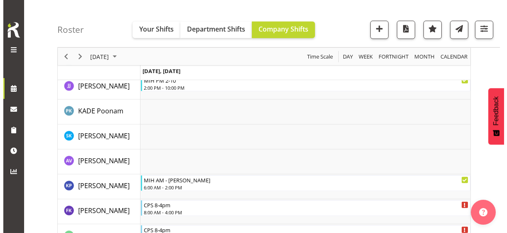
scroll to position [2350, 0]
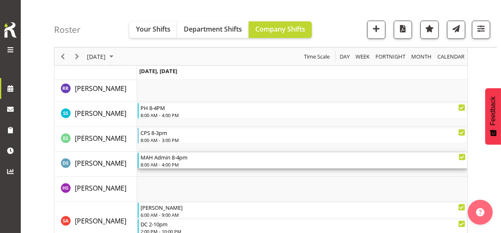
click at [157, 162] on div "8:00 AM - 4:00 PM" at bounding box center [303, 164] width 325 height 7
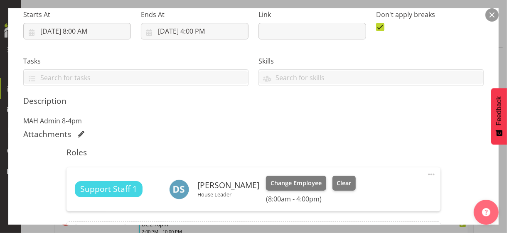
scroll to position [208, 0]
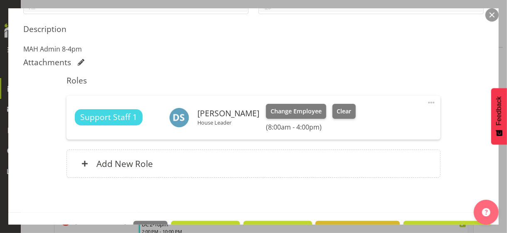
click at [427, 100] on span at bounding box center [432, 103] width 10 height 10
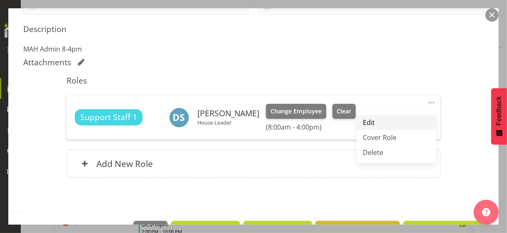
click at [380, 121] on link "Edit" at bounding box center [397, 122] width 80 height 15
select select "7"
select select "2025"
select select "8"
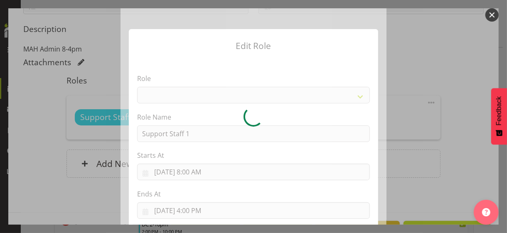
select select "1091"
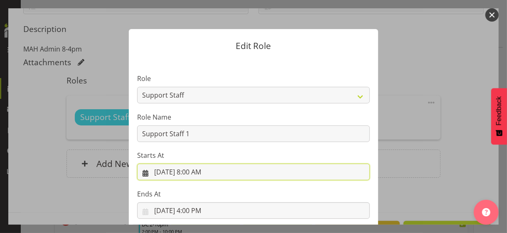
click at [197, 173] on input "8/26/2025, 8:00 AM" at bounding box center [253, 172] width 233 height 17
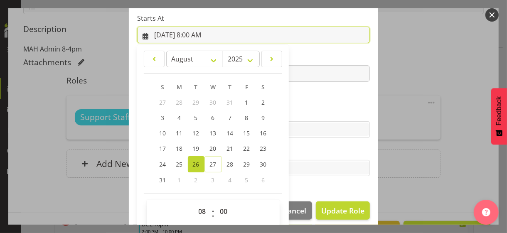
scroll to position [144, 0]
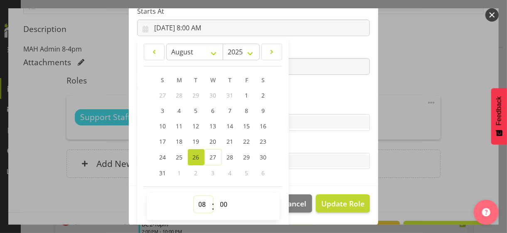
drag, startPoint x: 195, startPoint y: 206, endPoint x: 199, endPoint y: 198, distance: 9.0
click at [199, 198] on select "00 01 02 03 04 05 06 07 08 09 10 11 12 13 14 15 16 17 18 19 20 21 22 23" at bounding box center [203, 204] width 19 height 17
select select "7"
click at [194, 196] on select "00 01 02 03 04 05 06 07 08 09 10 11 12 13 14 15 16 17 18 19 20 21 22 23" at bounding box center [203, 204] width 19 height 17
type input "8/26/2025, 7:00 AM"
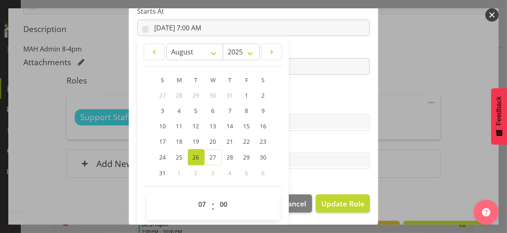
click at [298, 94] on section "Role CP House Leader Support Staff Wake Role Name Support Staff 1 Starts At 8/2…" at bounding box center [254, 50] width 250 height 272
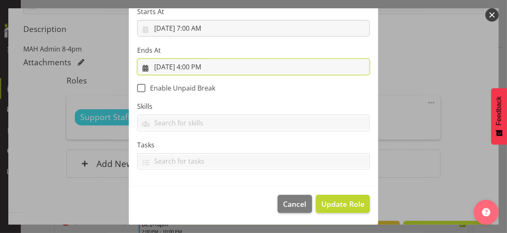
drag, startPoint x: 195, startPoint y: 65, endPoint x: 196, endPoint y: 73, distance: 8.3
click at [195, 64] on input "8/26/2025, 4:00 PM" at bounding box center [253, 67] width 233 height 17
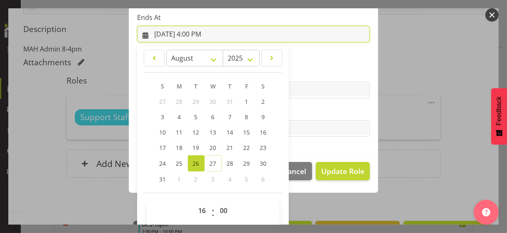
scroll to position [183, 0]
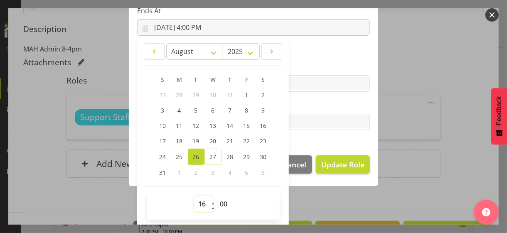
drag, startPoint x: 197, startPoint y: 201, endPoint x: 201, endPoint y: 196, distance: 6.2
click at [199, 199] on select "00 01 02 03 04 05 06 07 08 09 10 11 12 13 14 15 16 17 18 19 20 21 22 23" at bounding box center [203, 204] width 19 height 17
select select "9"
click at [194, 196] on select "00 01 02 03 04 05 06 07 08 09 10 11 12 13 14 15 16 17 18 19 20 21 22 23" at bounding box center [203, 204] width 19 height 17
type input "8/26/2025, 9:00 AM"
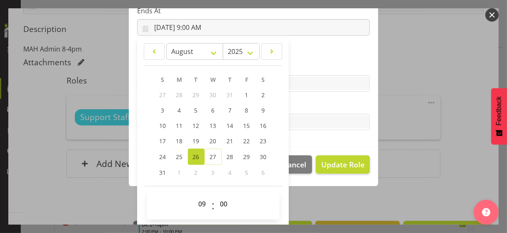
click at [299, 108] on label "Tasks" at bounding box center [253, 106] width 233 height 10
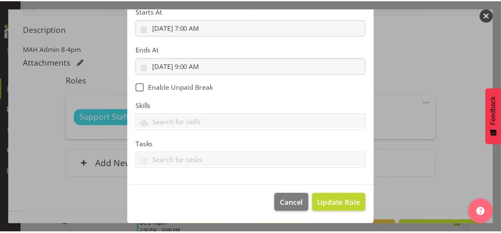
scroll to position [144, 0]
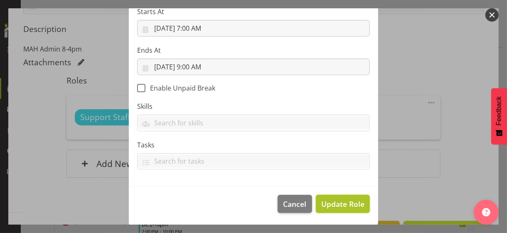
click at [333, 207] on span "Update Role" at bounding box center [343, 204] width 43 height 11
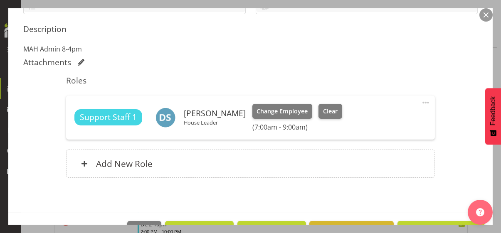
scroll to position [233, 0]
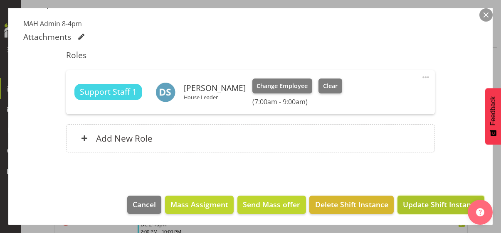
click at [426, 204] on span "Update Shift Instance" at bounding box center [441, 204] width 76 height 11
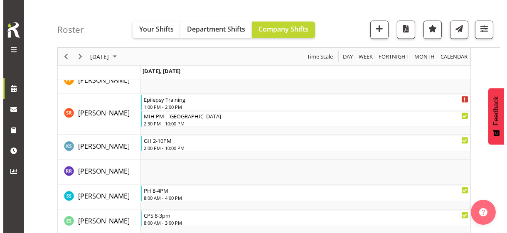
scroll to position [2267, 0]
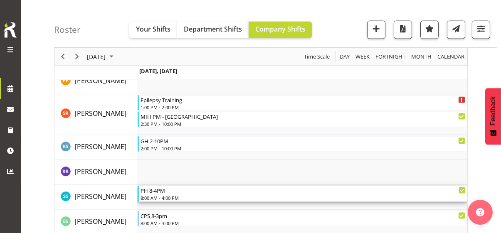
click at [158, 196] on div "8:00 AM - 4:00 PM" at bounding box center [303, 198] width 325 height 7
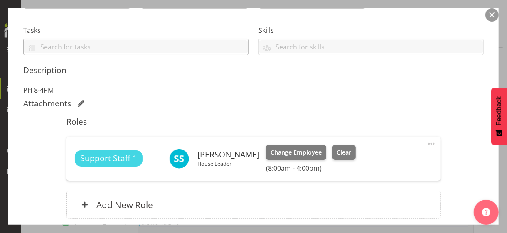
scroll to position [233, 0]
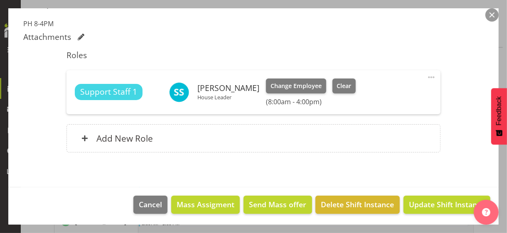
click at [427, 74] on span at bounding box center [432, 77] width 10 height 10
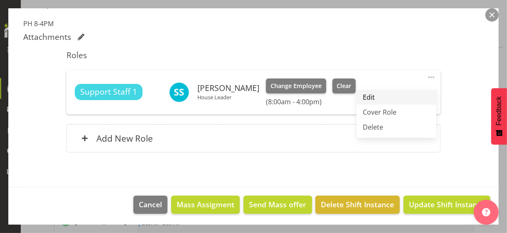
click at [376, 91] on link "Edit" at bounding box center [397, 97] width 80 height 15
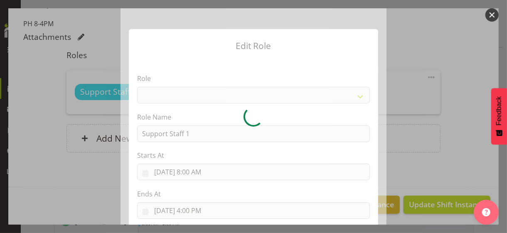
select select "1091"
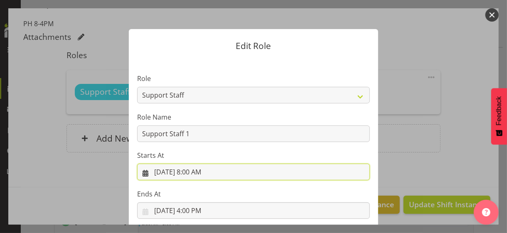
click at [196, 173] on input "8/26/2025, 8:00 AM" at bounding box center [253, 172] width 233 height 17
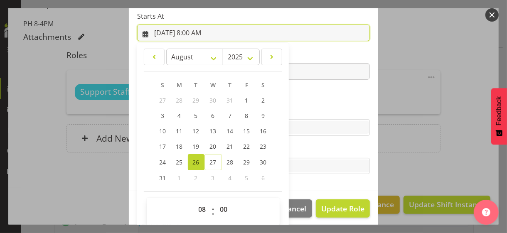
scroll to position [144, 0]
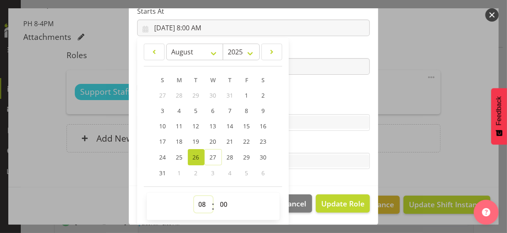
drag, startPoint x: 199, startPoint y: 200, endPoint x: 199, endPoint y: 194, distance: 6.7
click at [199, 194] on div "00 01 02 03 04 05 06 07 08 09 10 11 12 13 14 15 16 17 18 19 20 21 22 23 : 00 01…" at bounding box center [213, 206] width 133 height 27
select select "7"
click at [194, 196] on select "00 01 02 03 04 05 06 07 08 09 10 11 12 13 14 15 16 17 18 19 20 21 22 23" at bounding box center [203, 204] width 19 height 17
type input "8/26/2025, 7:00 AM"
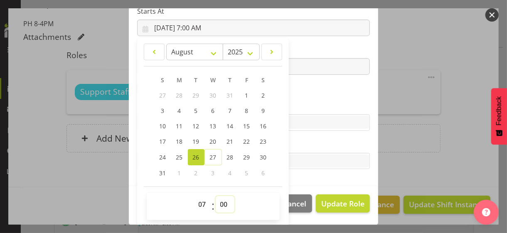
drag, startPoint x: 217, startPoint y: 202, endPoint x: 219, endPoint y: 197, distance: 5.4
click at [218, 200] on select "00 01 02 03 04 05 06 07 08 09 10 11 12 13 14 15 16 17 18 19 20 21 22 23 24 25 2…" at bounding box center [225, 204] width 19 height 17
select select "30"
click at [216, 196] on select "00 01 02 03 04 05 06 07 08 09 10 11 12 13 14 15 16 17 18 19 20 21 22 23 24 25 2…" at bounding box center [225, 204] width 19 height 17
type input "8/26/2025, 7:30 AM"
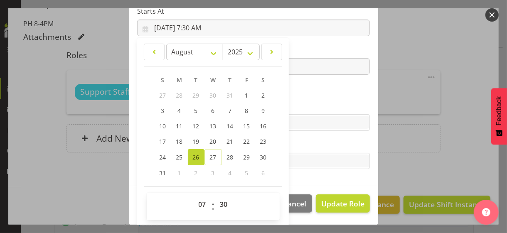
click at [294, 99] on section "Role CP House Leader Support Staff Wake Role Name Support Staff 1 Starts At 8/2…" at bounding box center [254, 50] width 250 height 272
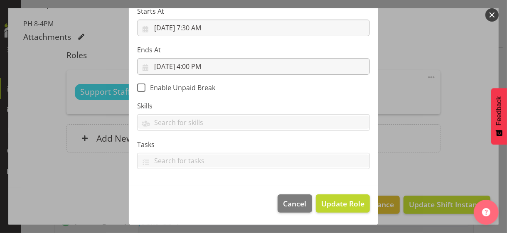
scroll to position [144, 0]
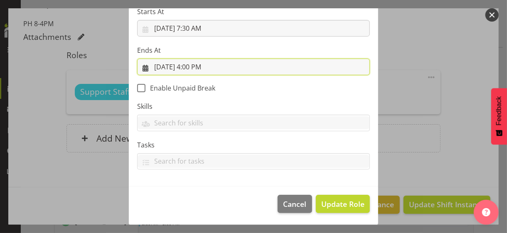
click at [203, 65] on input "8/26/2025, 4:00 PM" at bounding box center [253, 67] width 233 height 17
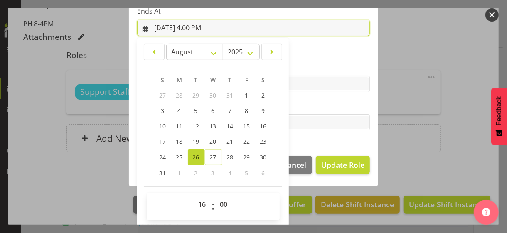
scroll to position [183, 0]
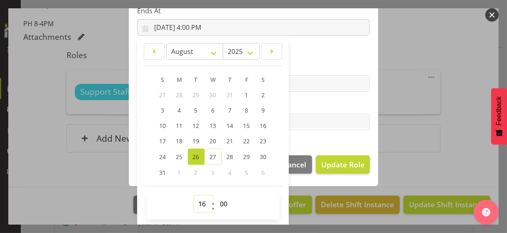
drag, startPoint x: 197, startPoint y: 203, endPoint x: 198, endPoint y: 196, distance: 7.1
click at [198, 198] on select "00 01 02 03 04 05 06 07 08 09 10 11 12 13 14 15 16 17 18 19 20 21 22 23" at bounding box center [203, 204] width 19 height 17
select select "13"
click at [194, 196] on select "00 01 02 03 04 05 06 07 08 09 10 11 12 13 14 15 16 17 18 19 20 21 22 23" at bounding box center [203, 204] width 19 height 17
type input "8/26/2025, 1:00 PM"
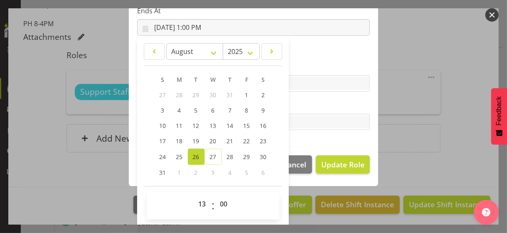
click at [297, 108] on label "Tasks" at bounding box center [253, 106] width 233 height 10
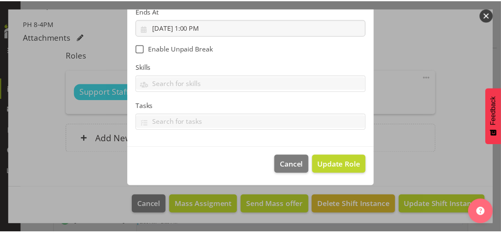
scroll to position [144, 0]
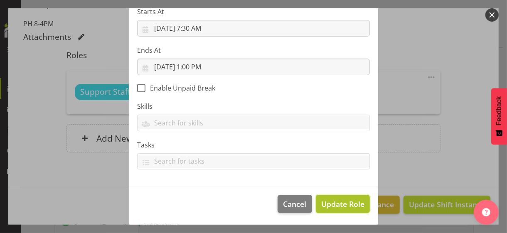
click at [335, 202] on span "Update Role" at bounding box center [343, 204] width 43 height 11
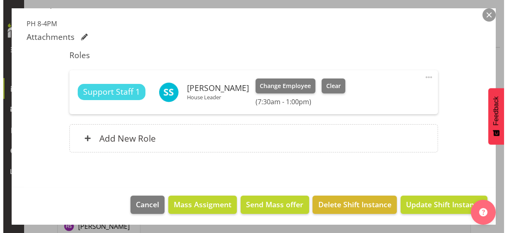
scroll to position [2350, 0]
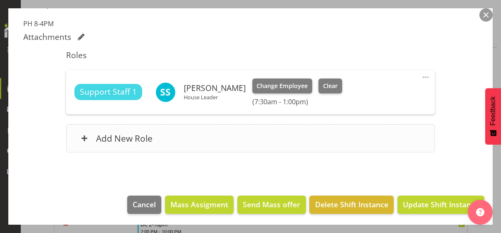
click at [235, 136] on div "Add New Role" at bounding box center [250, 138] width 369 height 28
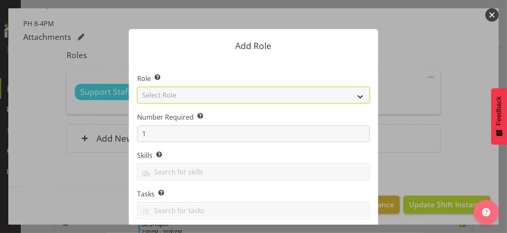
click at [186, 95] on select "Select Role CP House Leader Support Staff Wake" at bounding box center [253, 95] width 233 height 17
select select "1091"
click at [137, 87] on select "Select Role CP House Leader Support Staff Wake" at bounding box center [253, 95] width 233 height 17
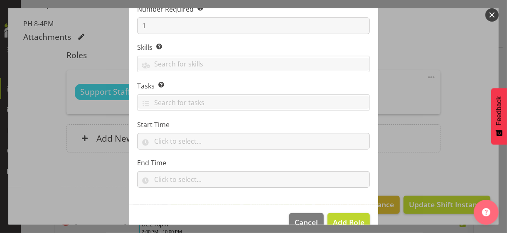
scroll to position [126, 0]
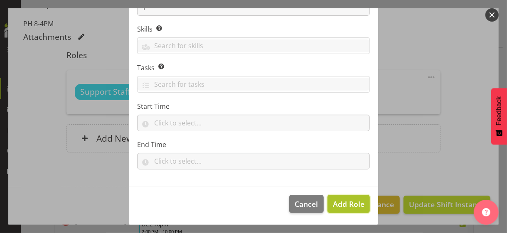
click at [346, 208] on span "Add Role" at bounding box center [349, 204] width 32 height 10
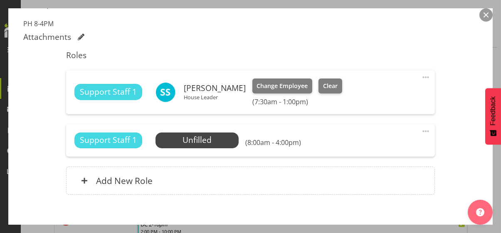
click at [421, 130] on span at bounding box center [426, 131] width 10 height 10
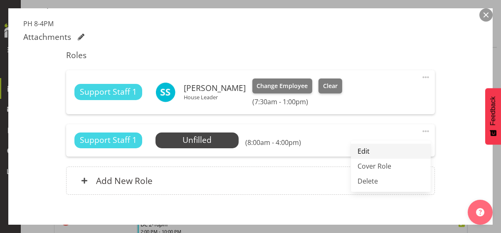
click at [369, 149] on link "Edit" at bounding box center [391, 151] width 80 height 15
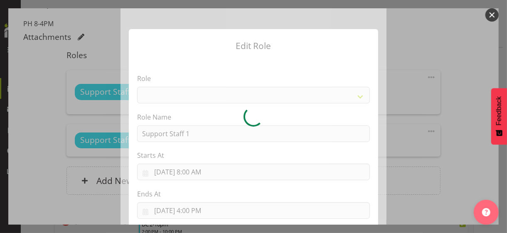
select select "1091"
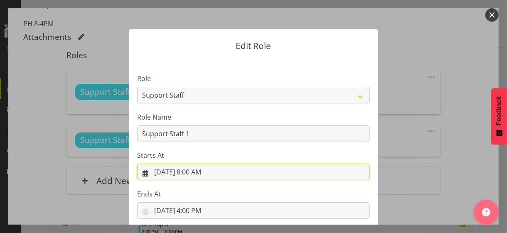
click at [195, 174] on input "8/26/2025, 8:00 AM" at bounding box center [253, 172] width 233 height 17
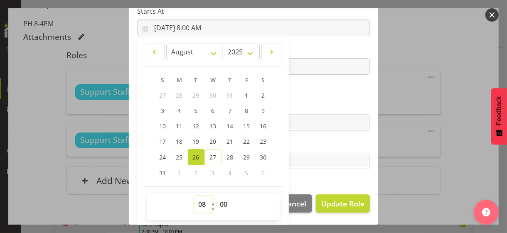
drag, startPoint x: 199, startPoint y: 202, endPoint x: 200, endPoint y: 195, distance: 6.9
click at [200, 195] on div "00 01 02 03 04 05 06 07 08 09 10 11 12 13 14 15 16 17 18 19 20 21 22 23 : 00 01…" at bounding box center [213, 206] width 133 height 27
select select "14"
click at [194, 196] on select "00 01 02 03 04 05 06 07 08 09 10 11 12 13 14 15 16 17 18 19 20 21 22 23" at bounding box center [203, 204] width 19 height 17
type input "8/26/2025, 2:00 PM"
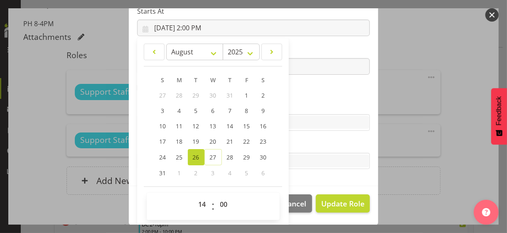
click at [297, 101] on label "Skills" at bounding box center [253, 106] width 233 height 10
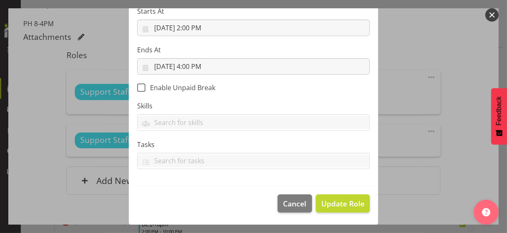
scroll to position [144, 0]
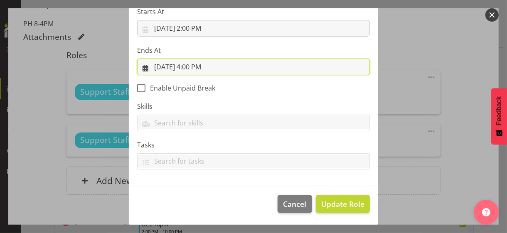
click at [193, 68] on input "8/26/2025, 4:00 PM" at bounding box center [253, 67] width 233 height 17
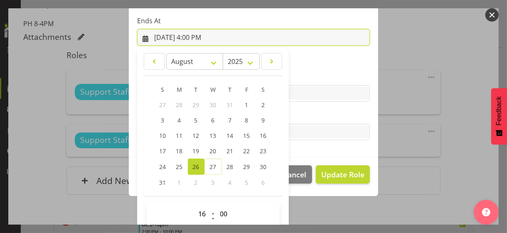
scroll to position [183, 0]
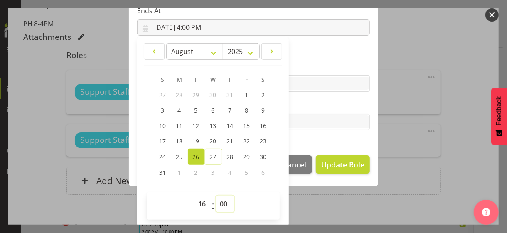
drag, startPoint x: 220, startPoint y: 201, endPoint x: 221, endPoint y: 196, distance: 5.7
click at [220, 201] on select "00 01 02 03 04 05 06 07 08 09 10 11 12 13 14 15 16 17 18 19 20 21 22 23 24 25 2…" at bounding box center [225, 204] width 19 height 17
select select "30"
click at [216, 196] on select "00 01 02 03 04 05 06 07 08 09 10 11 12 13 14 15 16 17 18 19 20 21 22 23 24 25 2…" at bounding box center [225, 204] width 19 height 17
type input "8/26/2025, 4:30 PM"
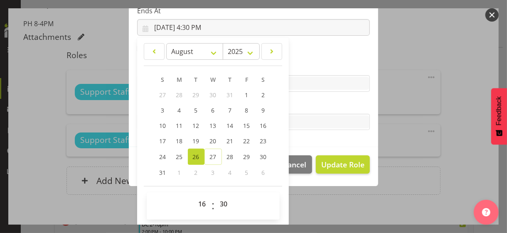
click at [304, 108] on label "Tasks" at bounding box center [253, 106] width 233 height 10
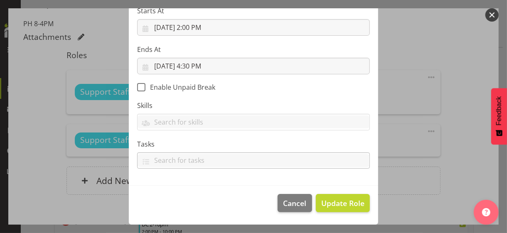
scroll to position [144, 0]
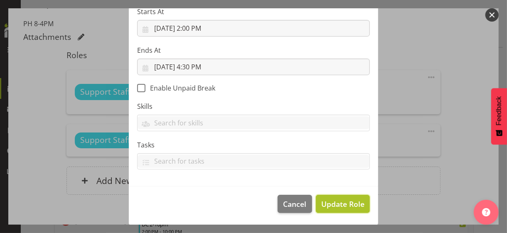
drag, startPoint x: 336, startPoint y: 208, endPoint x: 338, endPoint y: 204, distance: 4.3
click at [336, 207] on span "Update Role" at bounding box center [343, 204] width 43 height 11
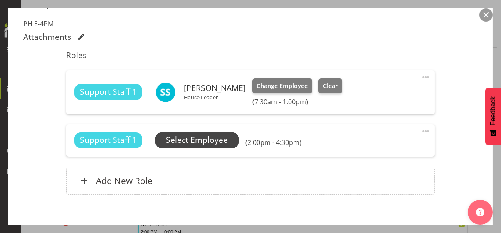
click at [208, 138] on span "Select Employee" at bounding box center [197, 140] width 62 height 12
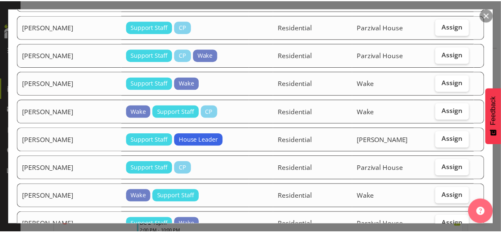
scroll to position [749, 0]
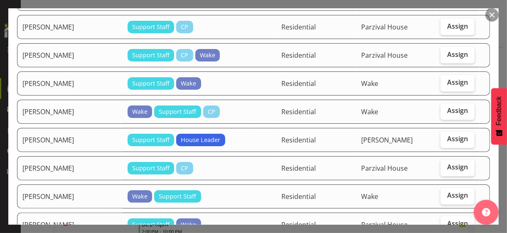
click at [491, 16] on button "button" at bounding box center [492, 14] width 13 height 13
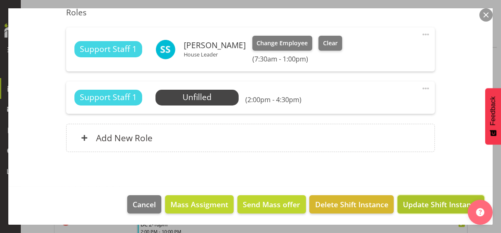
click at [431, 204] on span "Update Shift Instance" at bounding box center [441, 204] width 76 height 11
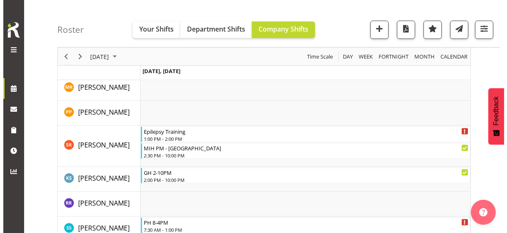
scroll to position [2241, 0]
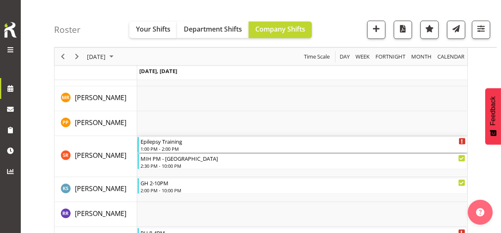
click at [165, 144] on div "Epilepsy Training" at bounding box center [303, 141] width 325 height 8
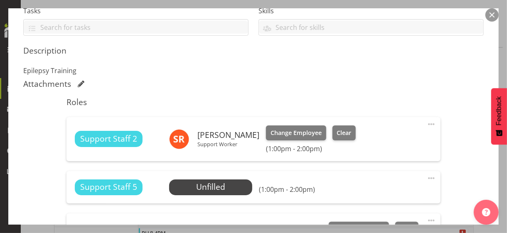
scroll to position [250, 0]
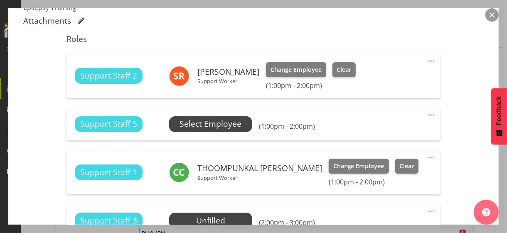
click at [204, 126] on span "Select Employee" at bounding box center [211, 124] width 62 height 12
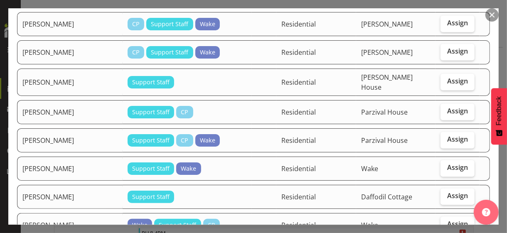
scroll to position [873, 0]
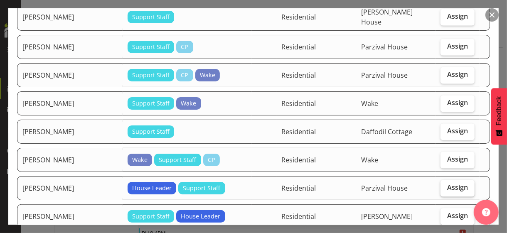
click at [452, 180] on label "Assign" at bounding box center [458, 188] width 34 height 17
click at [446, 185] on input "Assign" at bounding box center [443, 187] width 5 height 5
checkbox input "true"
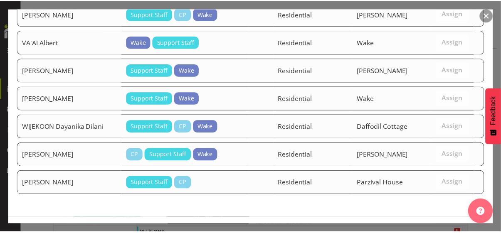
scroll to position [1313, 0]
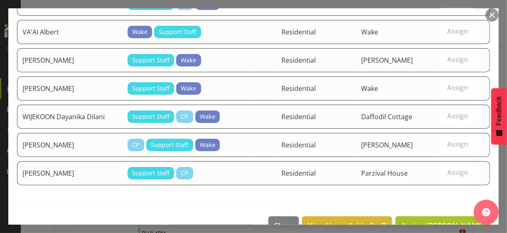
click at [431, 221] on span "Assign SANGEETA Shalini" at bounding box center [443, 226] width 84 height 10
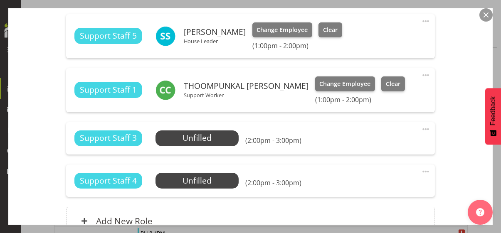
scroll to position [427, 0]
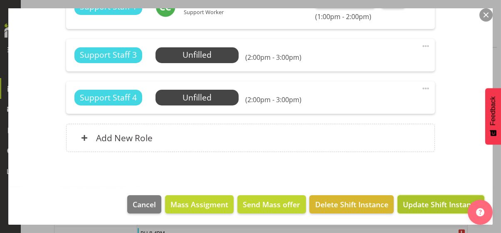
click at [421, 202] on span "Update Shift Instance" at bounding box center [441, 204] width 76 height 11
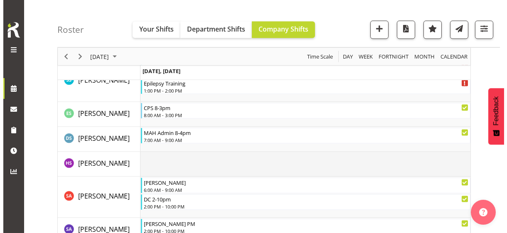
scroll to position [2350, 0]
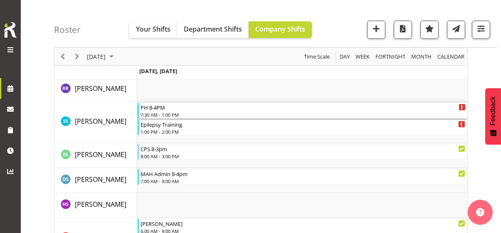
click at [161, 112] on div "7:30 AM - 1:00 PM" at bounding box center [303, 114] width 325 height 7
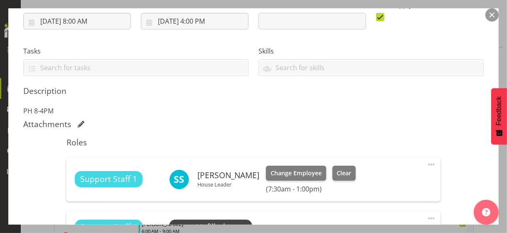
scroll to position [208, 0]
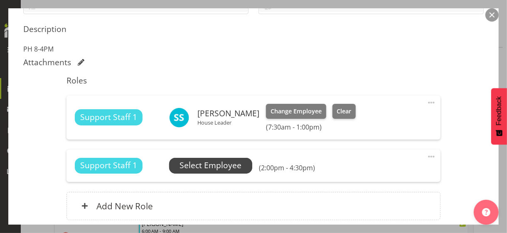
click at [211, 165] on span "Select Employee" at bounding box center [211, 166] width 62 height 12
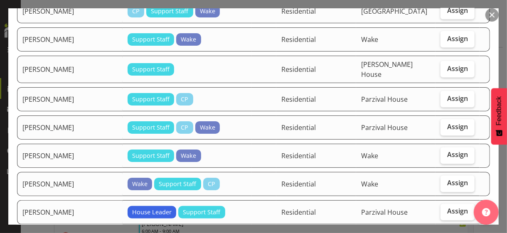
scroll to position [707, 0]
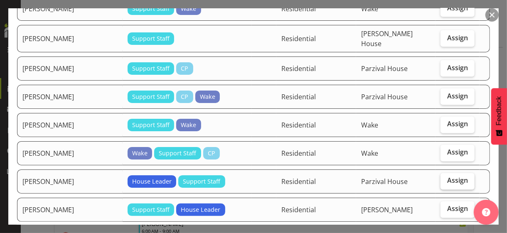
click at [453, 173] on label "Assign" at bounding box center [458, 181] width 34 height 17
click at [446, 178] on input "Assign" at bounding box center [443, 180] width 5 height 5
checkbox input "true"
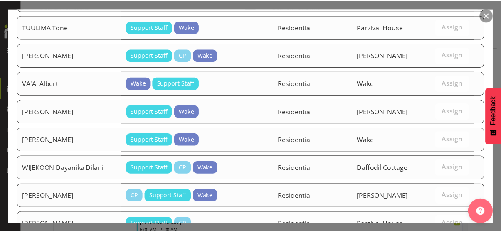
scroll to position [1087, 0]
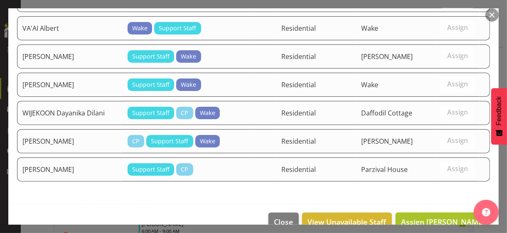
click at [427, 217] on span "Assign SANGEETA Shalini" at bounding box center [443, 222] width 84 height 10
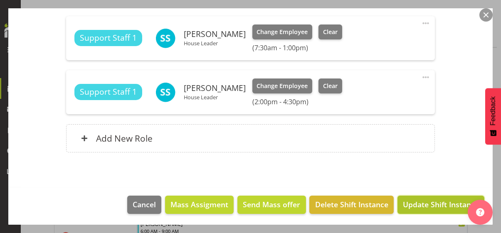
click at [427, 203] on span "Update Shift Instance" at bounding box center [441, 204] width 76 height 11
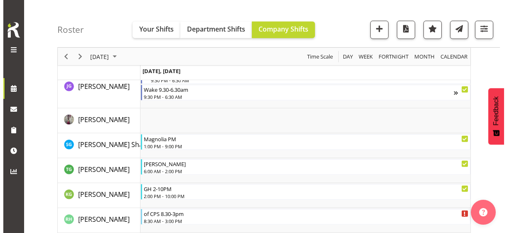
scroll to position [1210, 0]
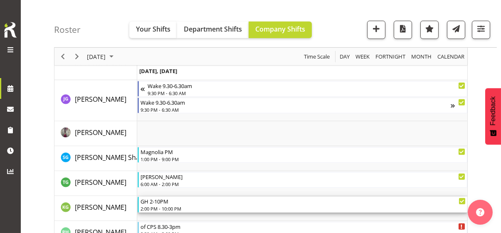
click at [162, 204] on div "GH 2-10PM" at bounding box center [303, 201] width 325 height 8
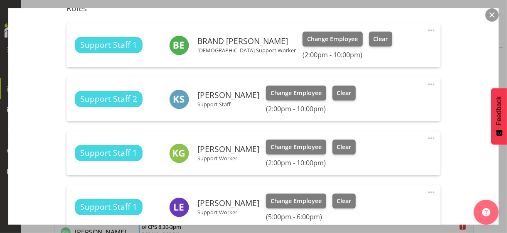
scroll to position [291, 0]
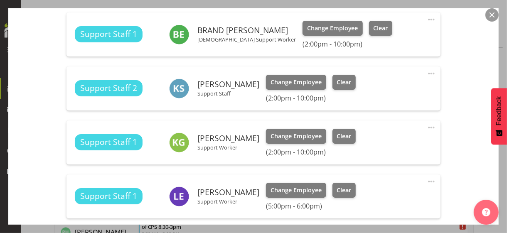
click at [428, 127] on span at bounding box center [432, 128] width 10 height 10
click at [372, 143] on link "Edit" at bounding box center [397, 147] width 80 height 15
select select "7"
select select "2025"
select select "14"
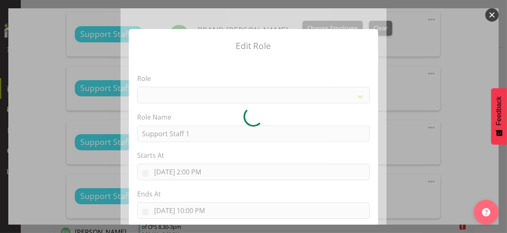
select select "1091"
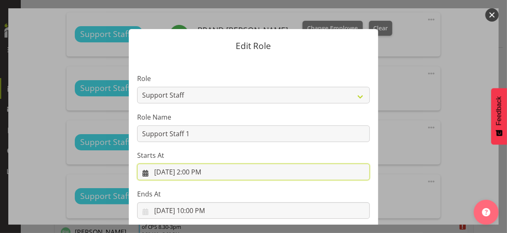
click at [193, 174] on input "8/26/2025, 2:00 PM" at bounding box center [253, 172] width 233 height 17
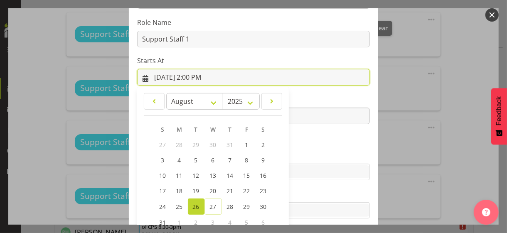
scroll to position [144, 0]
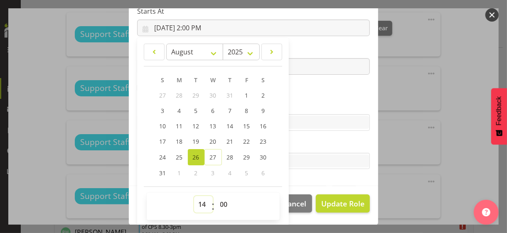
click at [198, 199] on select "00 01 02 03 04 05 06 07 08 09 10 11 12 13 14 15 16 17 18 19 20 21 22 23" at bounding box center [203, 204] width 19 height 17
select select "15"
click at [194, 196] on select "00 01 02 03 04 05 06 07 08 09 10 11 12 13 14 15 16 17 18 19 20 21 22 23" at bounding box center [203, 204] width 19 height 17
type input "8/26/2025, 3:00 PM"
drag, startPoint x: 311, startPoint y: 106, endPoint x: 314, endPoint y: 110, distance: 5.0
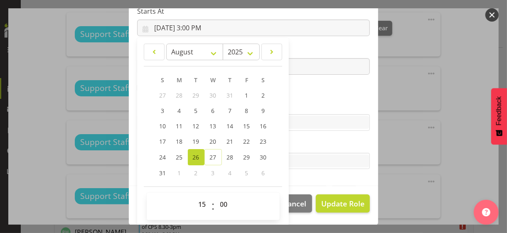
click at [312, 106] on label "Skills" at bounding box center [253, 106] width 233 height 10
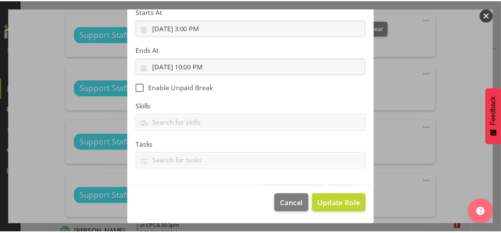
scroll to position [144, 0]
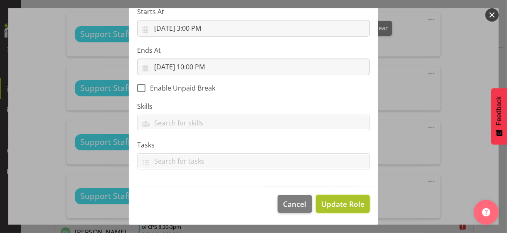
click at [335, 204] on span "Update Role" at bounding box center [343, 204] width 43 height 11
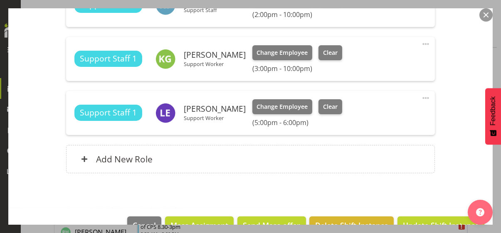
scroll to position [396, 0]
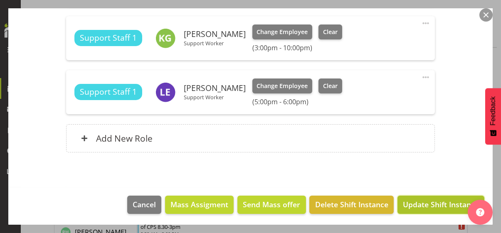
click at [425, 202] on span "Update Shift Instance" at bounding box center [441, 204] width 76 height 11
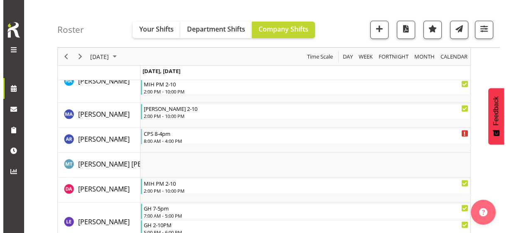
scroll to position [711, 0]
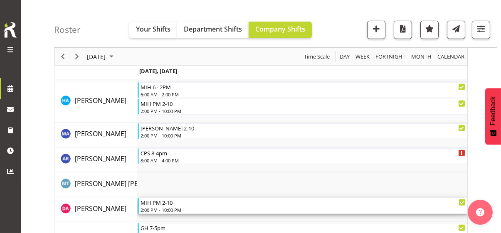
click at [169, 205] on div "MIH PM 2-10" at bounding box center [303, 202] width 325 height 8
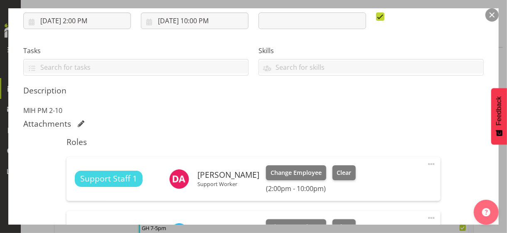
scroll to position [208, 0]
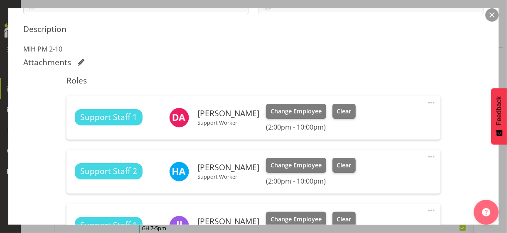
click at [427, 101] on span at bounding box center [432, 103] width 10 height 10
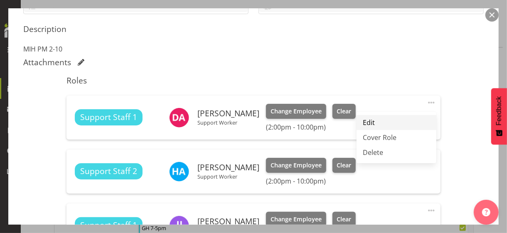
click at [374, 119] on link "Edit" at bounding box center [397, 122] width 80 height 15
select select "7"
select select "2025"
select select "14"
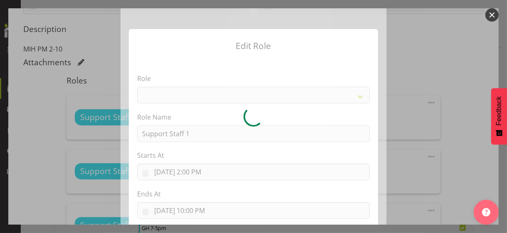
select select "1091"
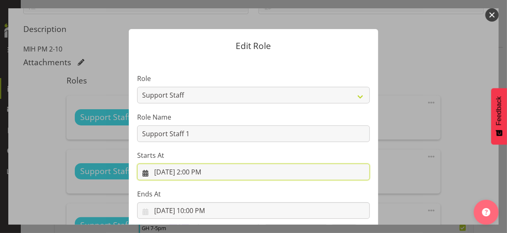
click at [196, 174] on input "8/26/2025, 2:00 PM" at bounding box center [253, 172] width 233 height 17
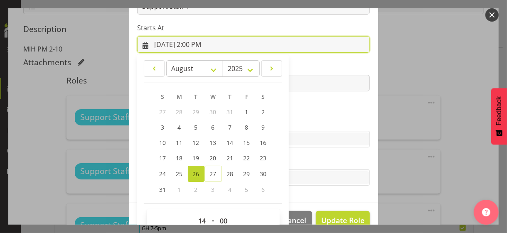
scroll to position [144, 0]
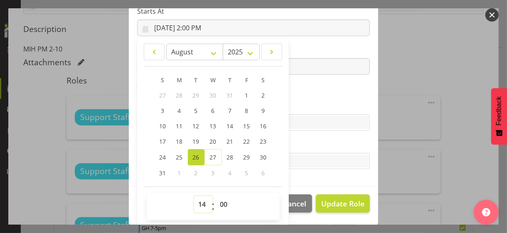
drag, startPoint x: 195, startPoint y: 202, endPoint x: 198, endPoint y: 197, distance: 5.2
click at [196, 201] on select "00 01 02 03 04 05 06 07 08 09 10 11 12 13 14 15 16 17 18 19 20 21 22 23" at bounding box center [203, 204] width 19 height 17
select select "15"
click at [194, 196] on select "00 01 02 03 04 05 06 07 08 09 10 11 12 13 14 15 16 17 18 19 20 21 22 23" at bounding box center [203, 204] width 19 height 17
type input "8/26/2025, 3:00 PM"
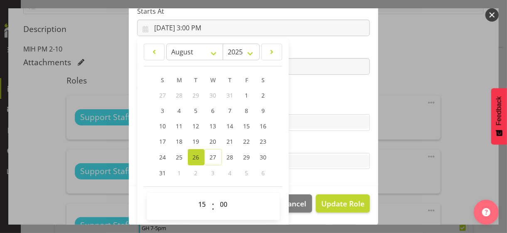
click at [309, 107] on label "Skills" at bounding box center [253, 106] width 233 height 10
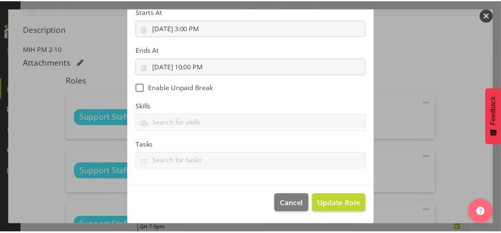
scroll to position [144, 0]
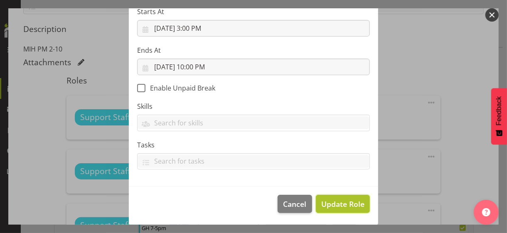
click at [336, 202] on span "Update Role" at bounding box center [343, 204] width 43 height 11
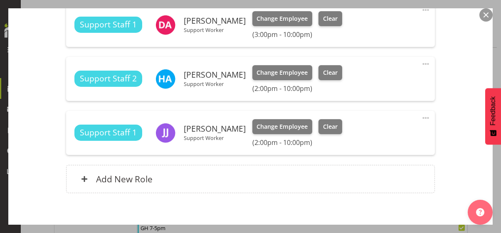
scroll to position [341, 0]
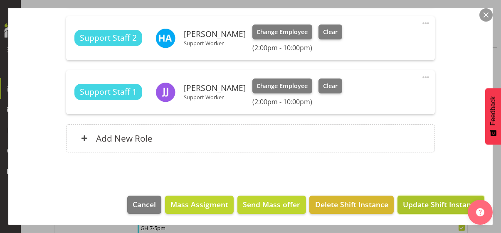
click at [429, 203] on span "Update Shift Instance" at bounding box center [441, 204] width 76 height 11
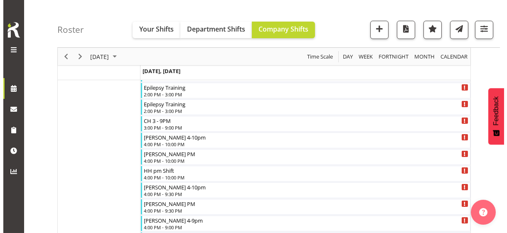
scroll to position [509, 0]
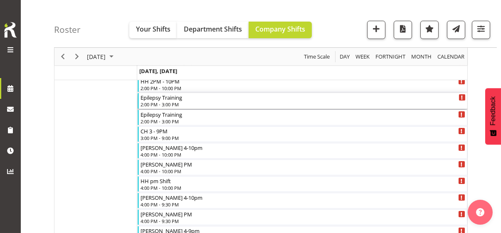
click at [169, 103] on div "2:00 PM - 3:00 PM" at bounding box center [303, 104] width 325 height 7
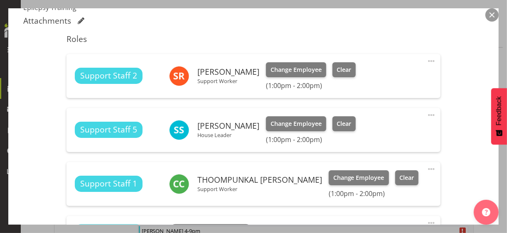
scroll to position [374, 0]
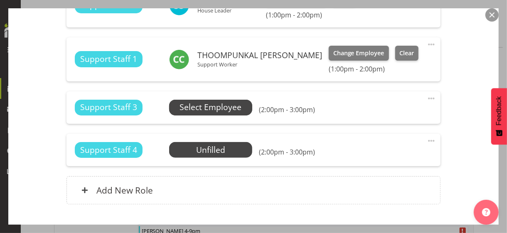
click at [208, 110] on span "Select Employee" at bounding box center [211, 107] width 62 height 12
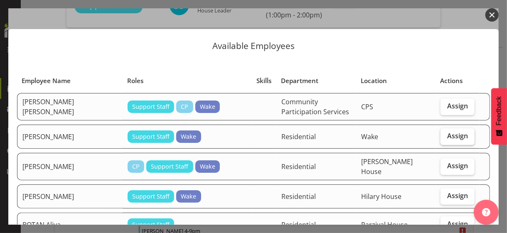
click at [450, 136] on span "Assign" at bounding box center [458, 136] width 21 height 8
click at [446, 136] on input "Assign" at bounding box center [443, 136] width 5 height 5
checkbox input "true"
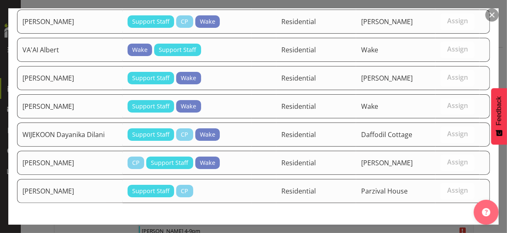
scroll to position [1115, 0]
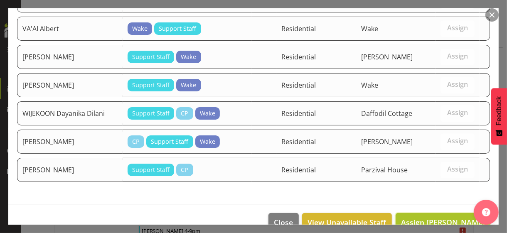
click at [434, 218] on span "Assign AVAIYA Dharati" at bounding box center [443, 223] width 84 height 10
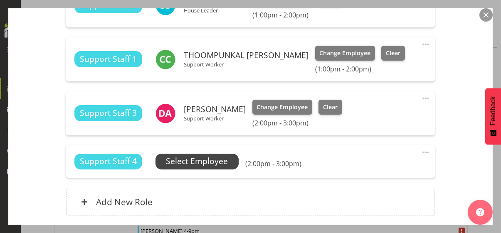
click at [215, 160] on span "Select Employee" at bounding box center [197, 162] width 62 height 12
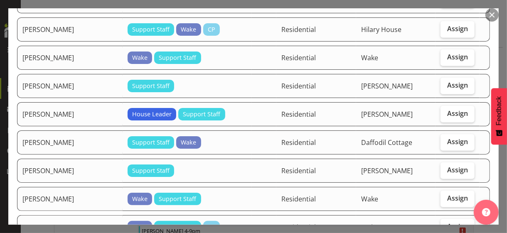
scroll to position [333, 0]
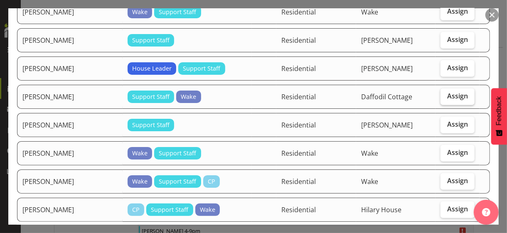
click at [451, 91] on label "Assign" at bounding box center [458, 97] width 34 height 17
click at [446, 94] on input "Assign" at bounding box center [443, 96] width 5 height 5
checkbox input "true"
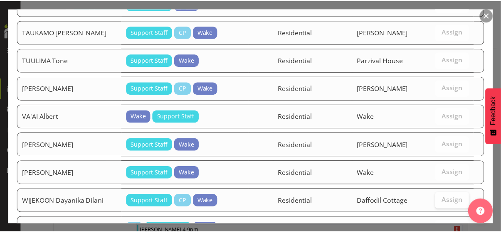
scroll to position [1087, 0]
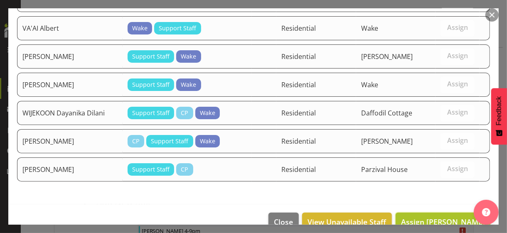
click at [438, 217] on span "Assign GURUNG Kamal" at bounding box center [443, 222] width 84 height 10
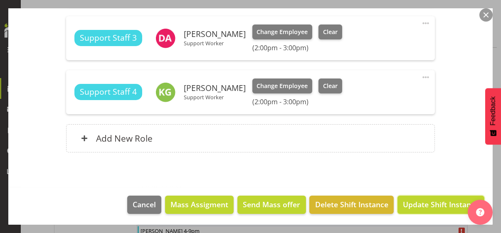
click at [435, 201] on span "Update Shift Instance" at bounding box center [441, 204] width 76 height 11
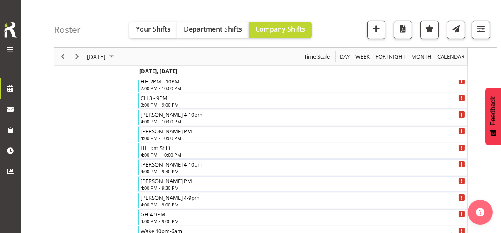
scroll to position [1189, 0]
